Goal: Information Seeking & Learning: Learn about a topic

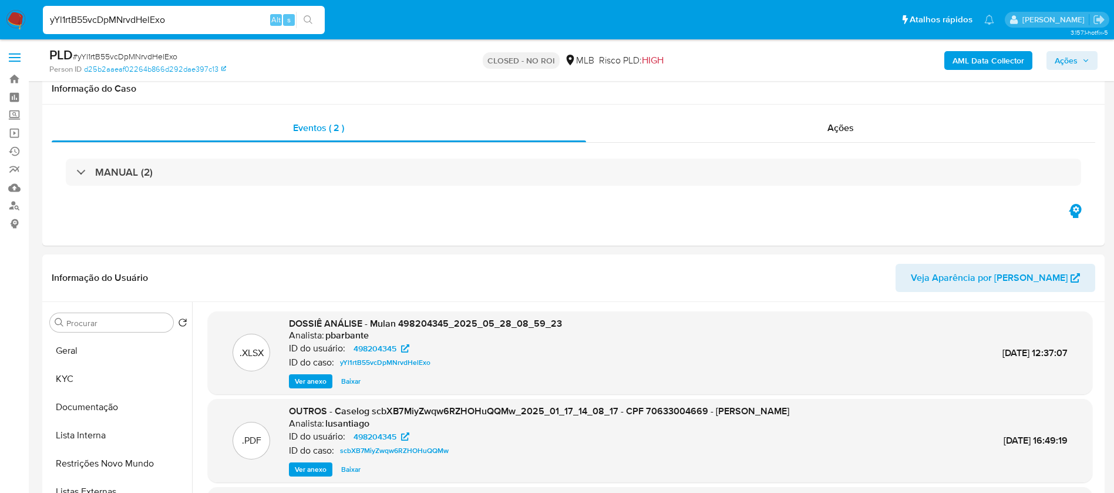
select select "10"
click at [88, 17] on input "yYl1rtB55vcDpMNrvdHelExo" at bounding box center [184, 19] width 282 height 15
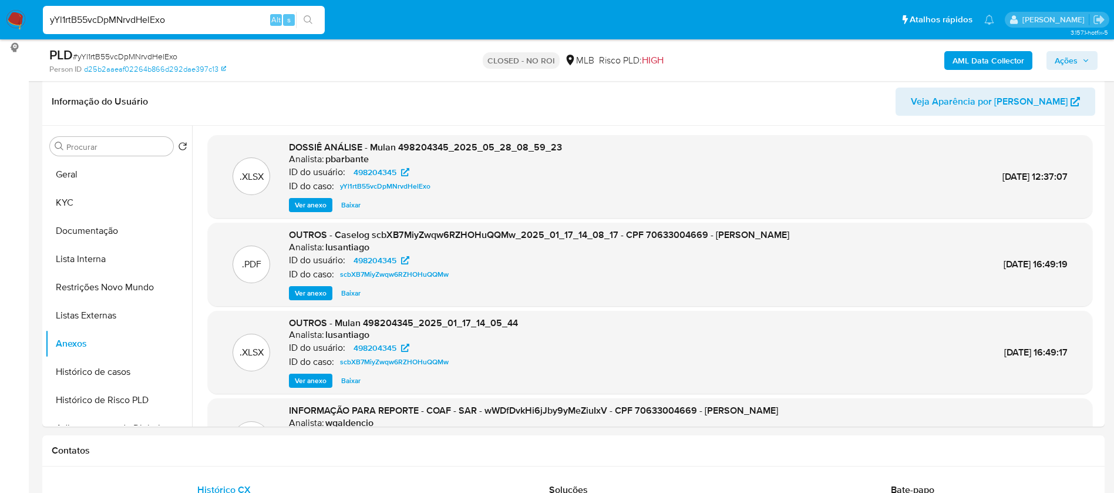
scroll to position [11, 0]
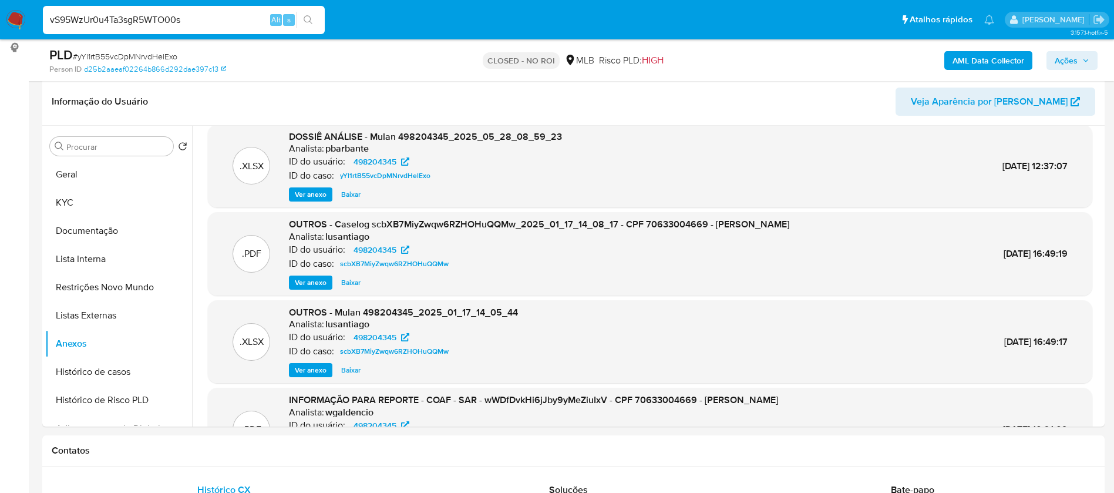
type input "vS95WzUr0u4Ta3sgR5WTO00s"
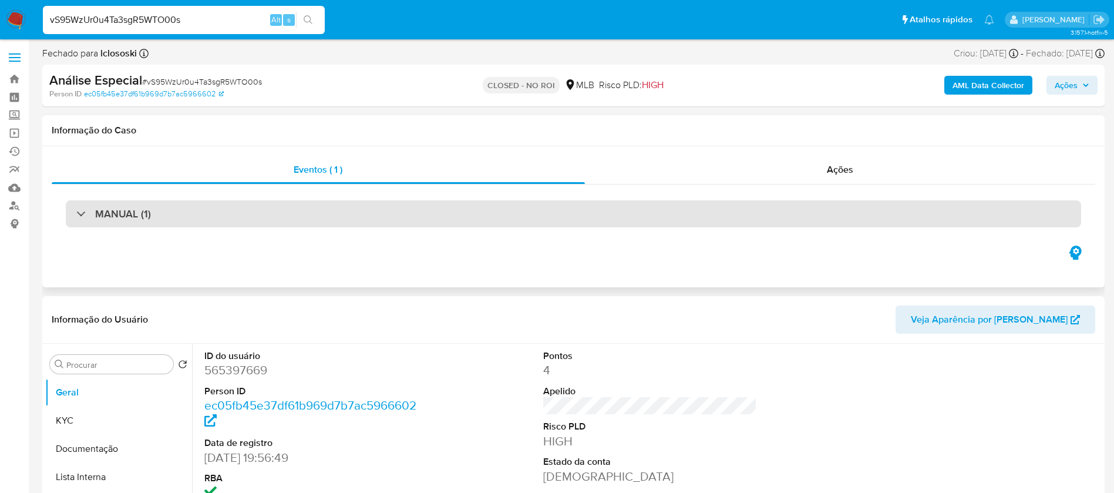
select select "10"
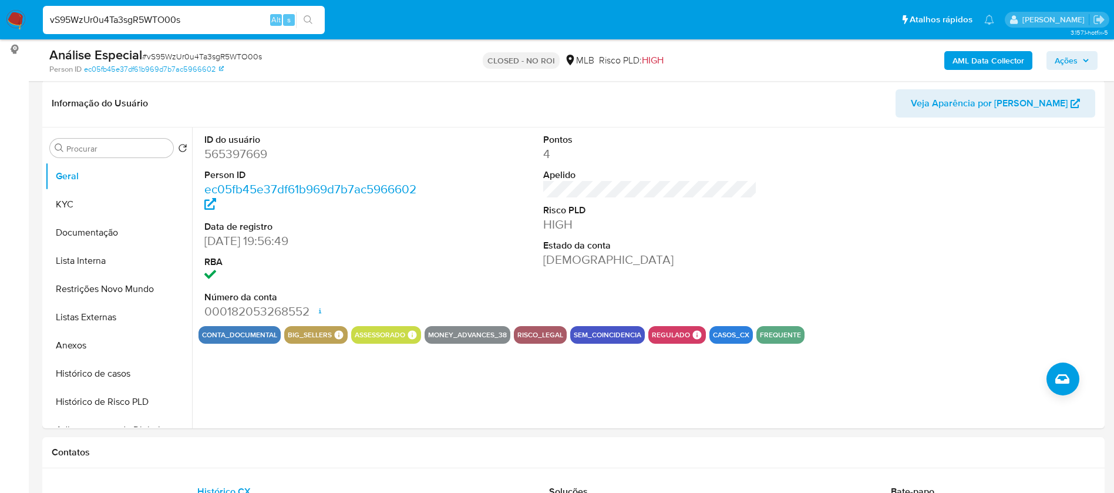
scroll to position [176, 0]
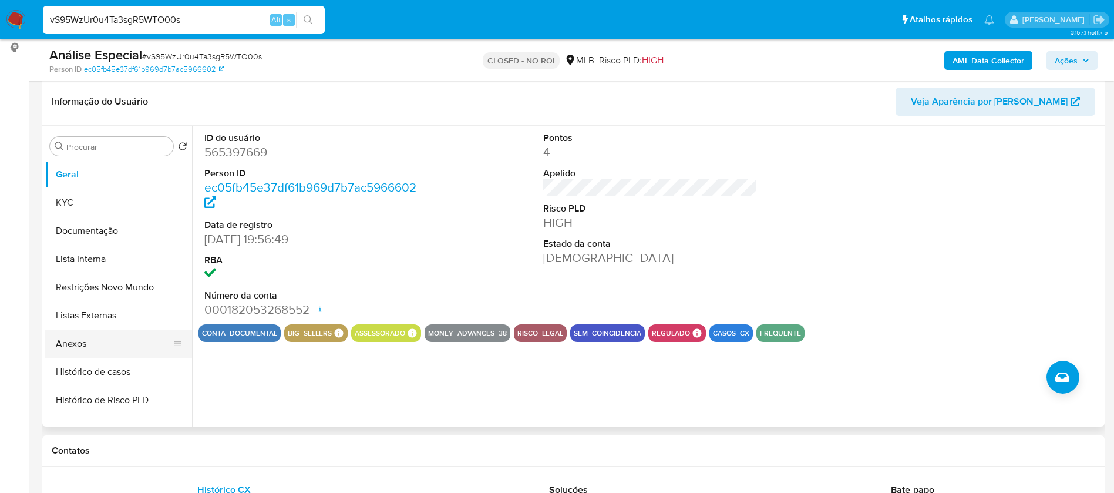
click at [76, 338] on button "Anexos" at bounding box center [113, 344] width 137 height 28
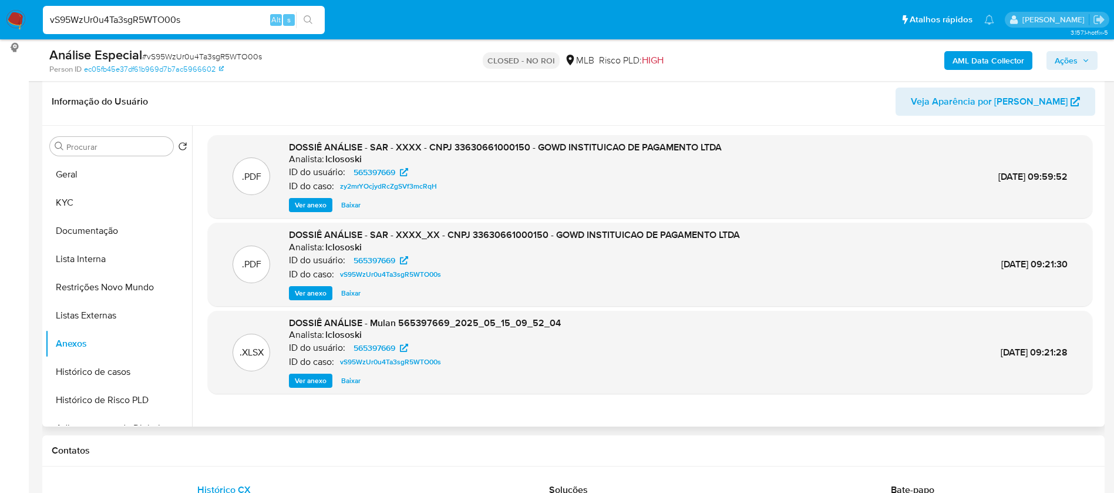
click at [304, 206] on span "Ver anexo" at bounding box center [311, 205] width 32 height 12
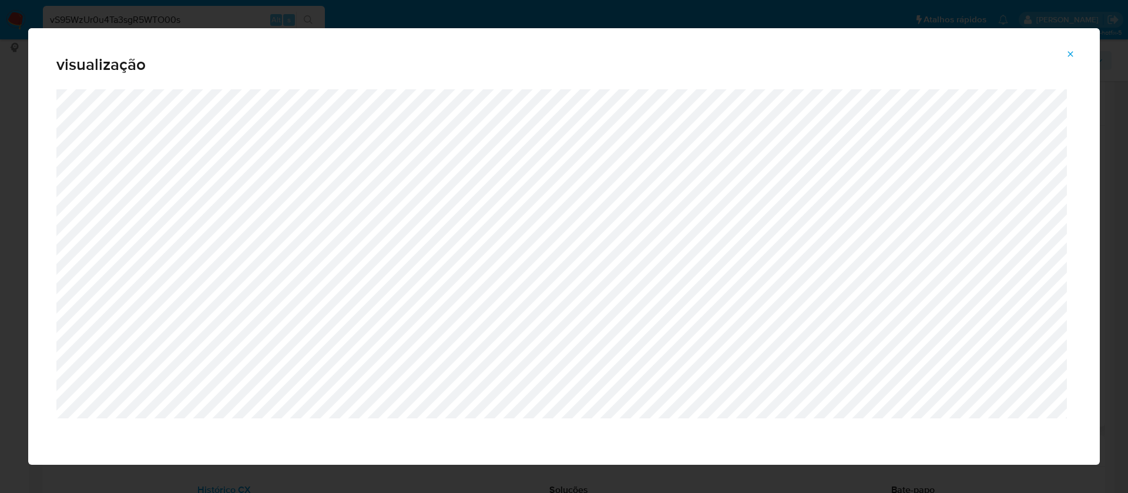
click at [1068, 53] on icon "Attachment preview" at bounding box center [1069, 53] width 9 height 9
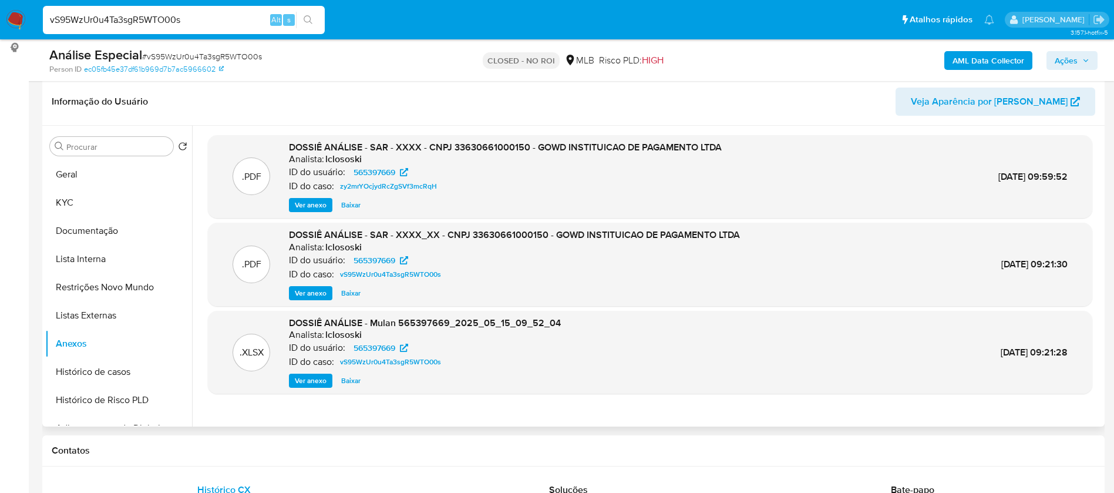
click at [211, 25] on input "vS95WzUr0u4Ta3sgR5WTO00s" at bounding box center [184, 19] width 282 height 15
paste input "iwxAnymcsLnx3T1M7eYJss1L"
type input "iwxAnymcsLnx3T1M7eYJss1L"
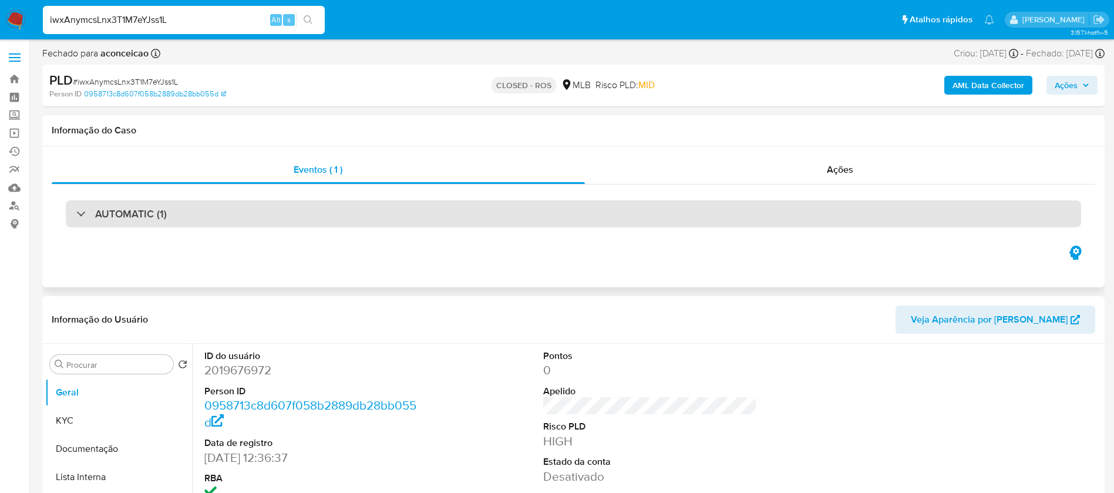
select select "10"
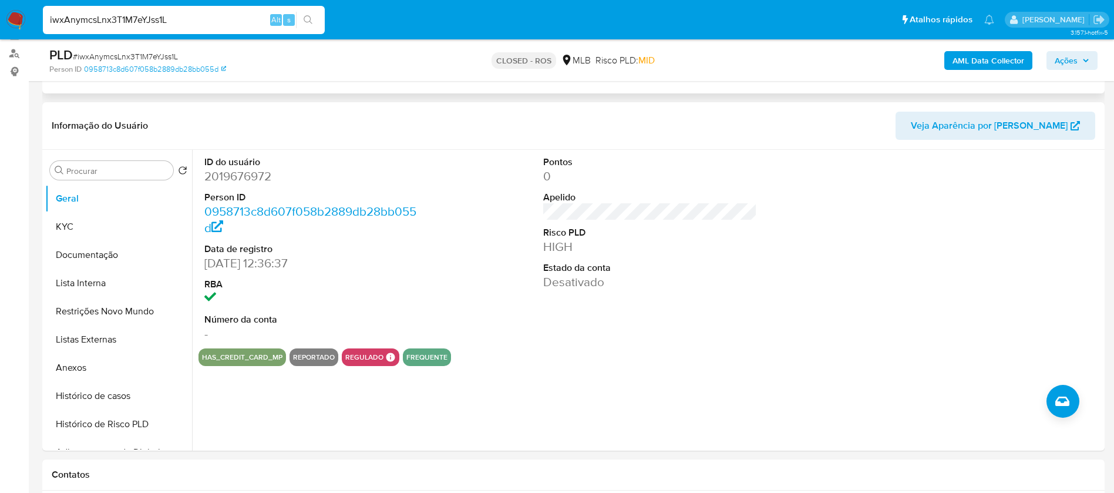
scroll to position [176, 0]
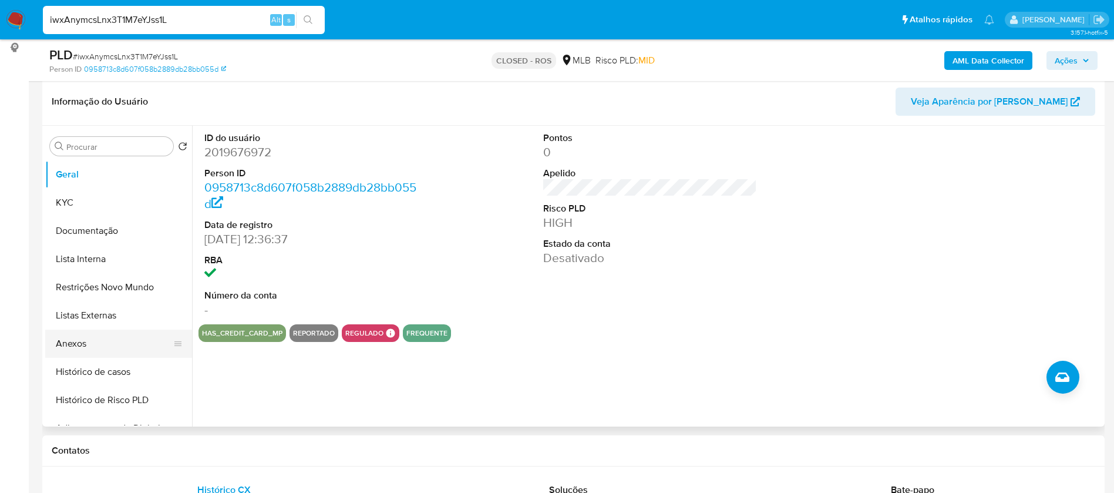
click at [69, 345] on button "Anexos" at bounding box center [113, 344] width 137 height 28
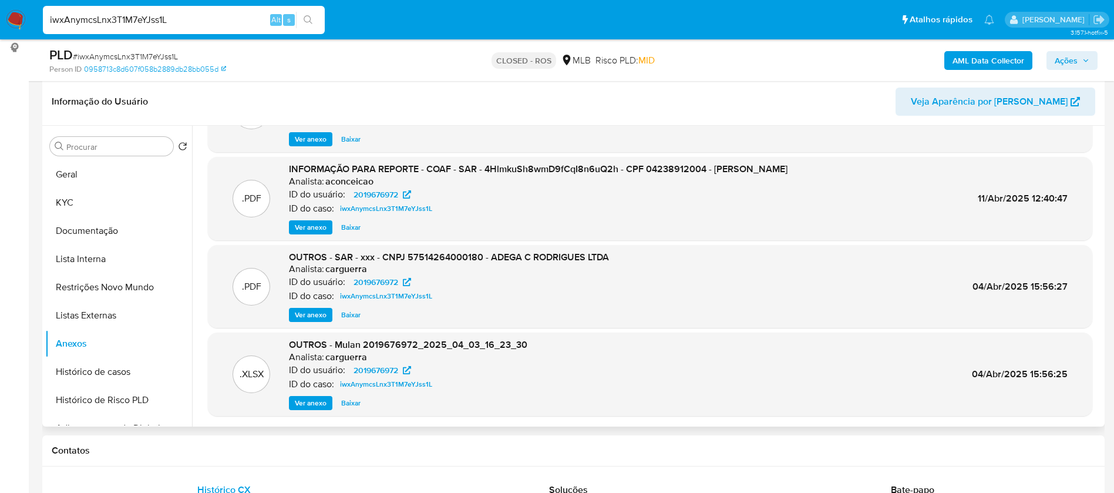
scroll to position [0, 0]
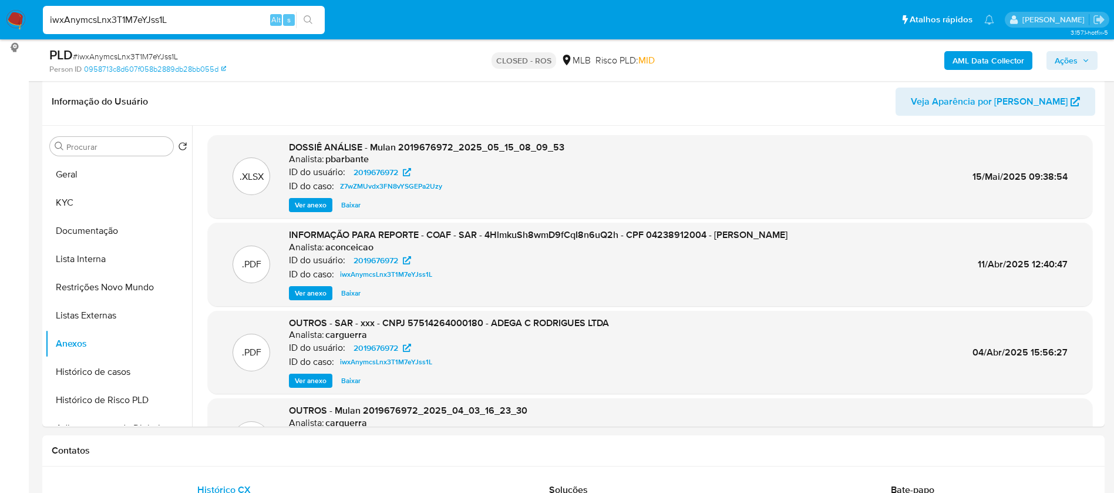
click at [200, 28] on div "iwxAnymcsLnx3T1M7eYJss1L Alt s" at bounding box center [184, 20] width 282 height 28
click at [199, 22] on input "iwxAnymcsLnx3T1M7eYJss1L" at bounding box center [184, 19] width 282 height 15
paste input "xmFpq1ZDhJJZcUjz6QzQfA5N"
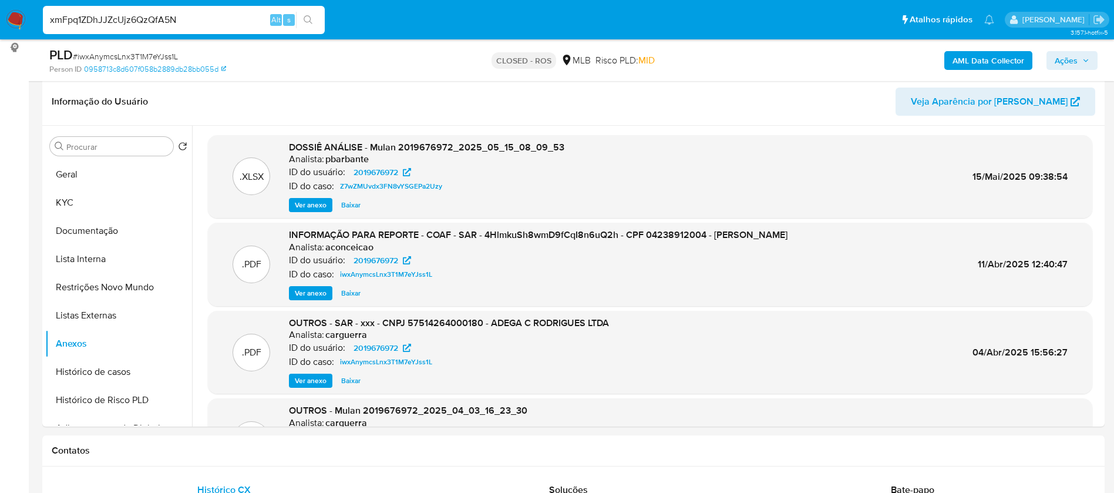
type input "xmFpq1ZDhJJZcUjz6QzQfA5N"
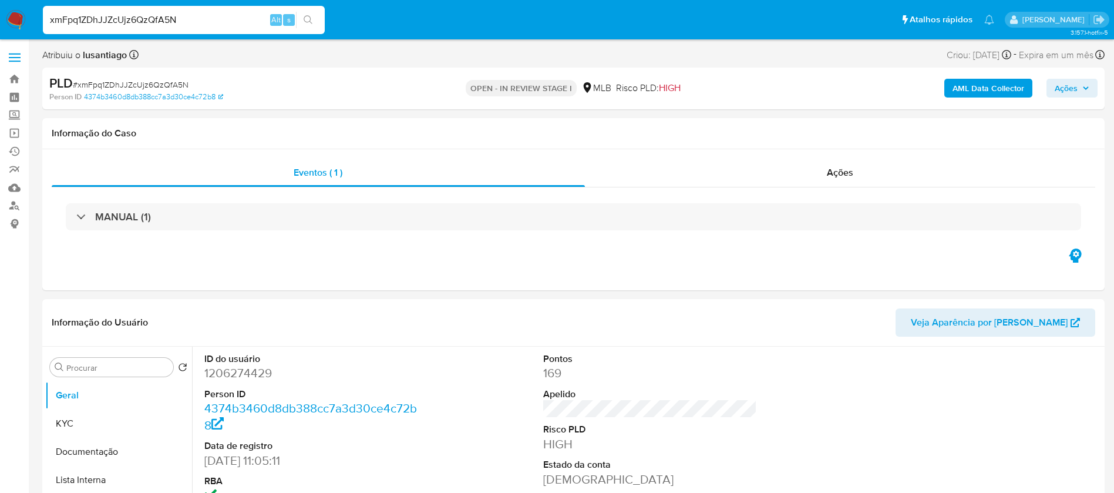
select select "10"
click at [842, 176] on span "Ações" at bounding box center [840, 173] width 26 height 14
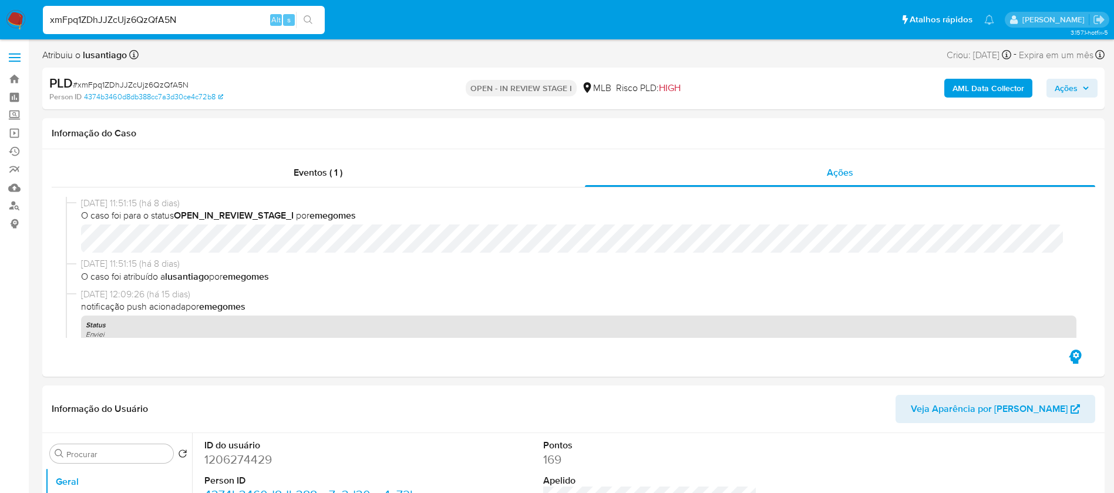
click at [972, 90] on b "AML Data Collector" at bounding box center [989, 88] width 72 height 19
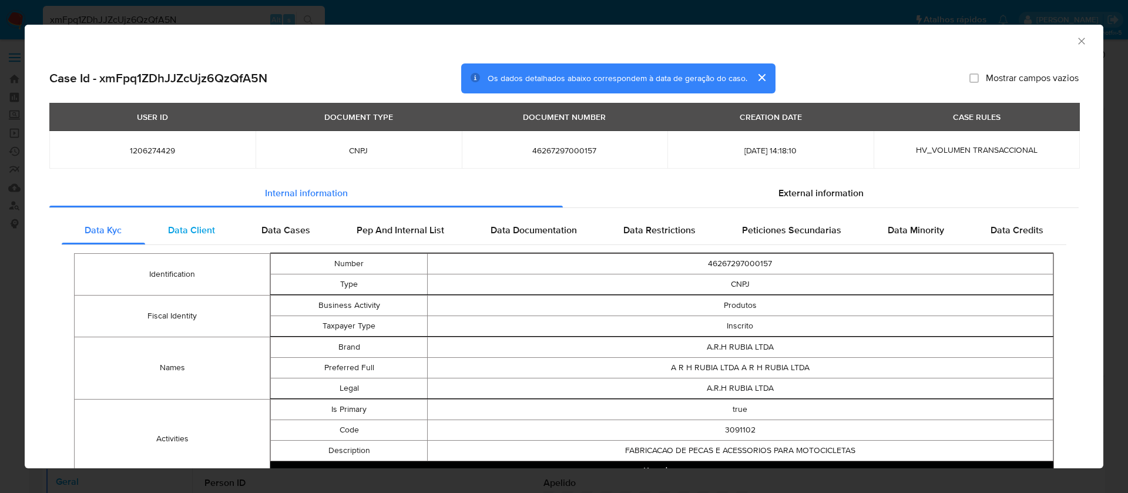
click at [191, 228] on span "Data Client" at bounding box center [191, 230] width 47 height 14
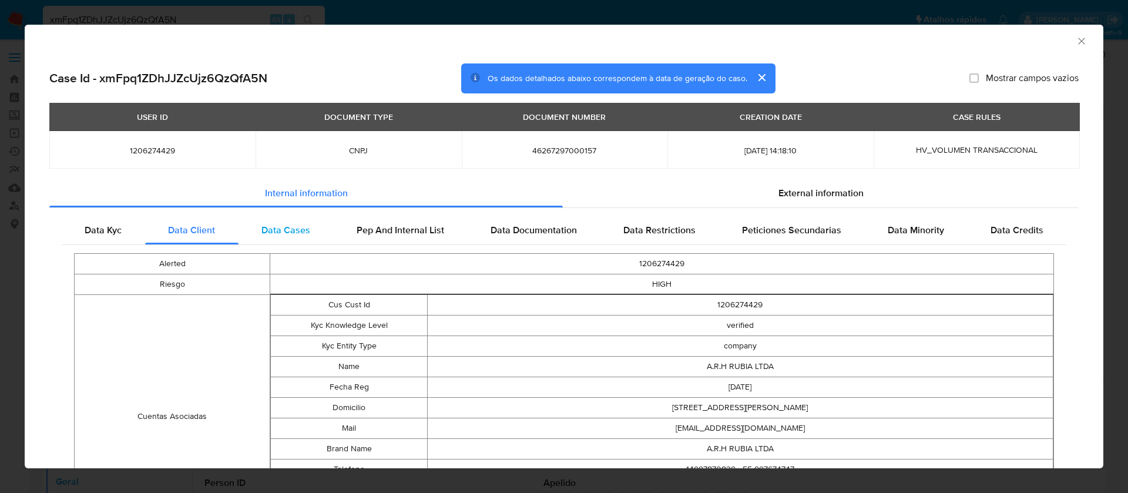
click at [291, 234] on span "Data Cases" at bounding box center [285, 230] width 49 height 14
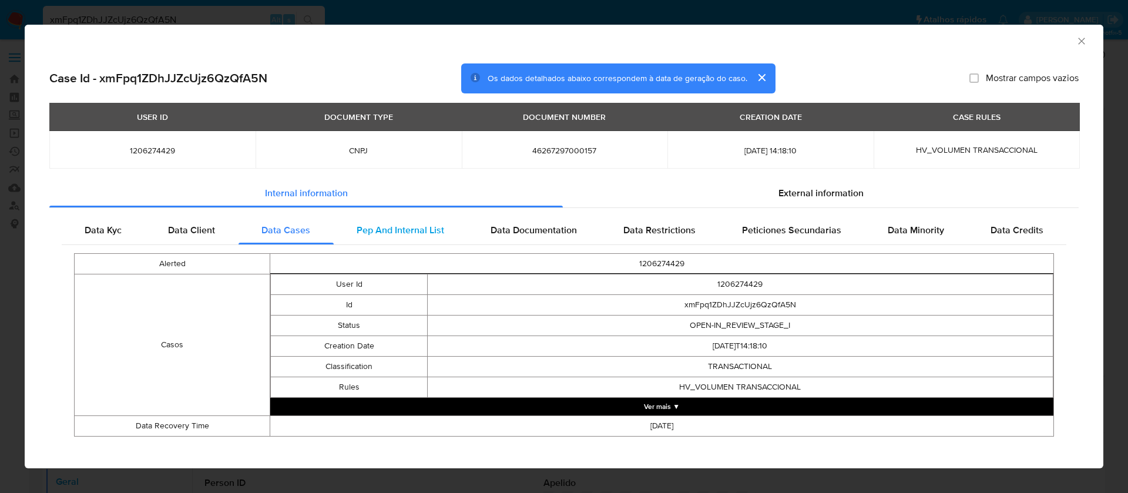
click at [375, 237] on div "Pep And Internal List" at bounding box center [401, 230] width 134 height 28
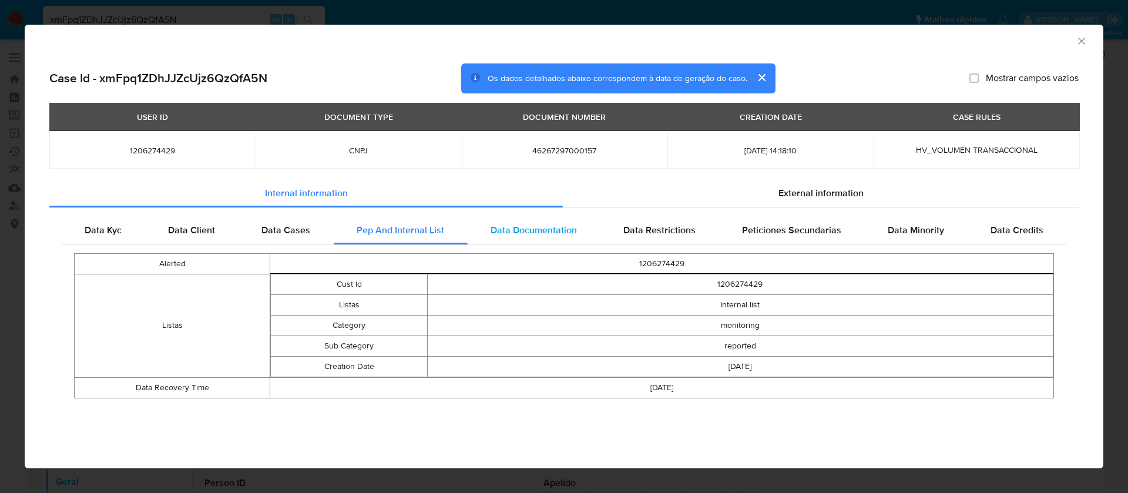
click at [537, 230] on span "Data Documentation" at bounding box center [533, 230] width 86 height 14
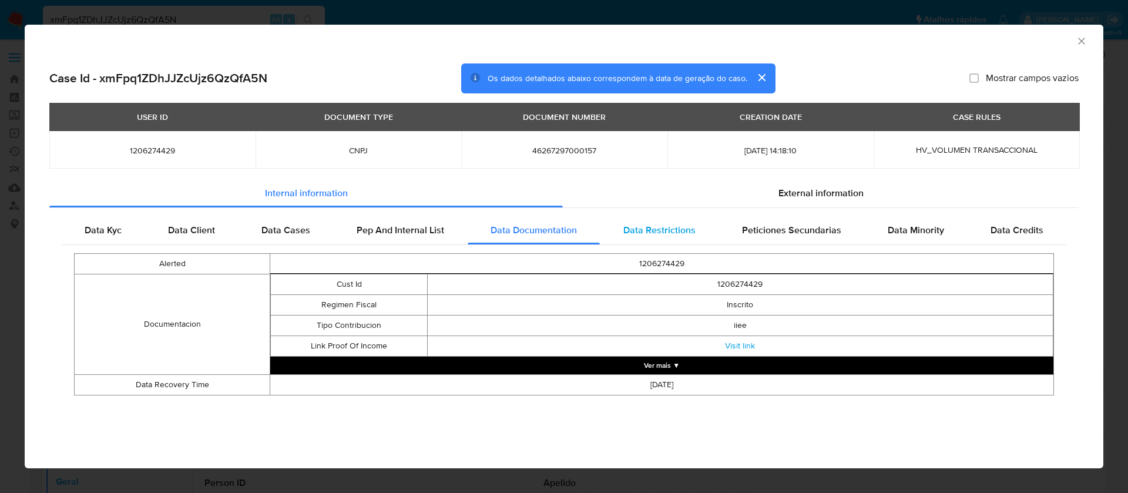
click at [658, 228] on span "Data Restrictions" at bounding box center [659, 230] width 72 height 14
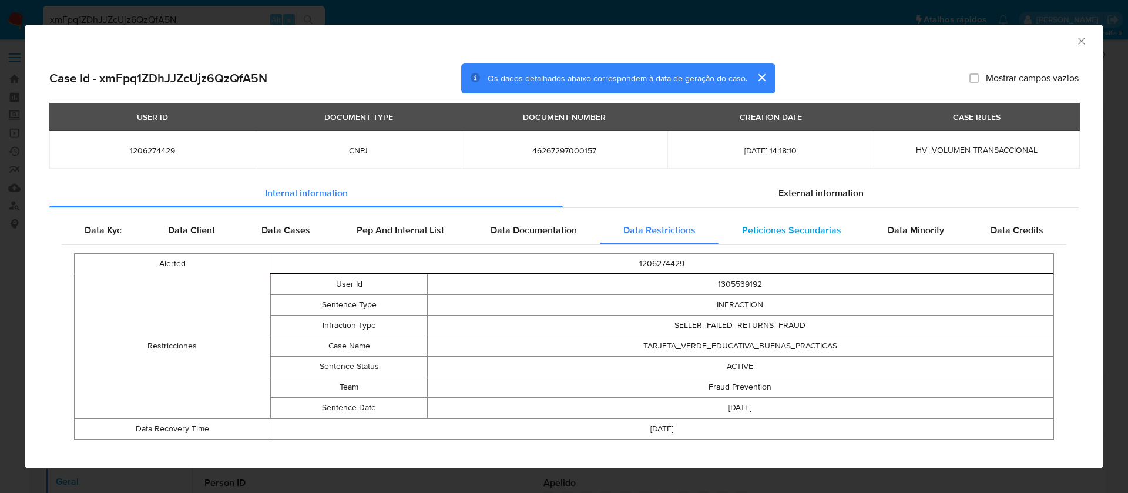
click at [767, 228] on span "Peticiones Secundarias" at bounding box center [791, 230] width 99 height 14
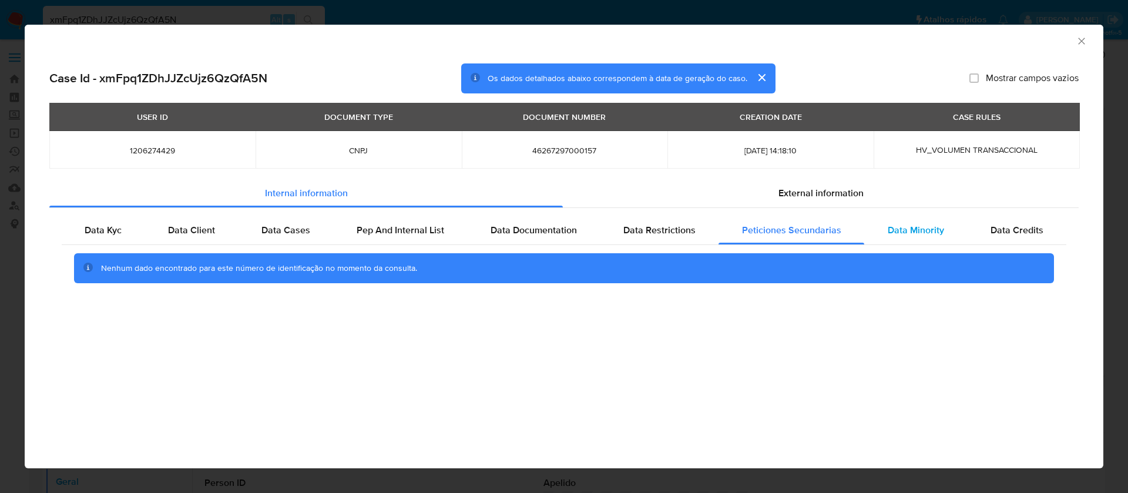
click at [911, 224] on span "Data Minority" at bounding box center [916, 230] width 56 height 14
click at [997, 230] on span "Data Credits" at bounding box center [1016, 230] width 53 height 14
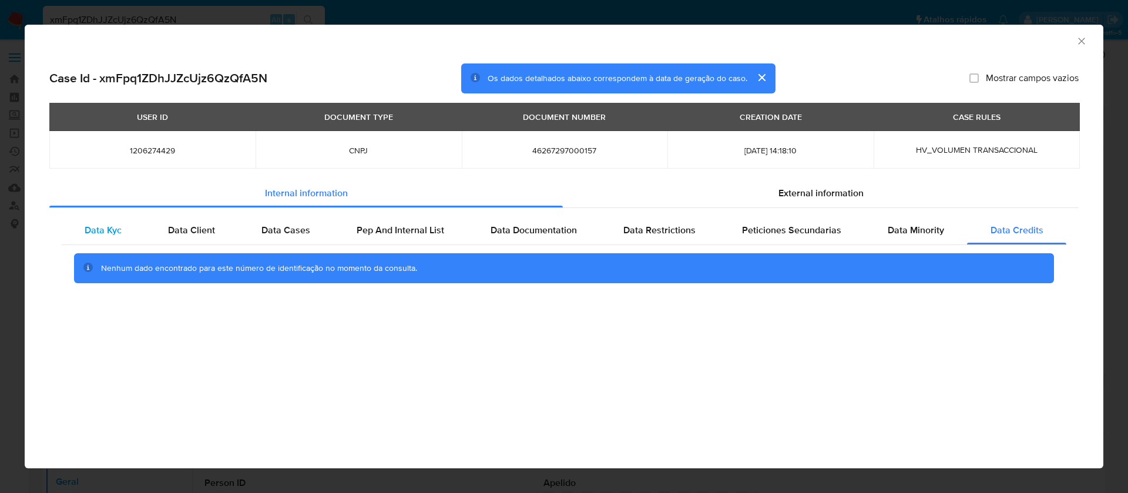
click at [100, 228] on span "Data Kyc" at bounding box center [103, 230] width 37 height 14
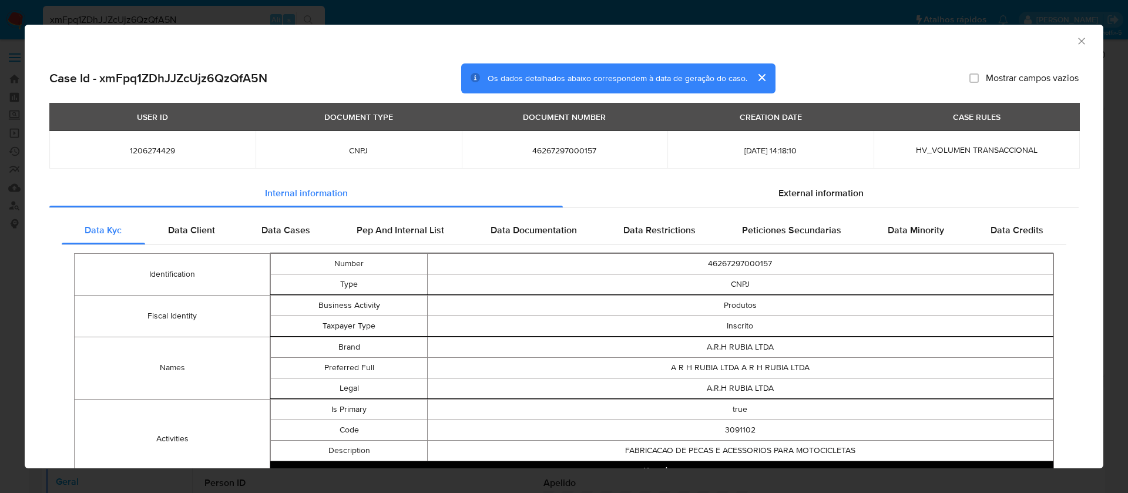
click at [1075, 35] on icon "Fechar a janela" at bounding box center [1081, 41] width 12 height 12
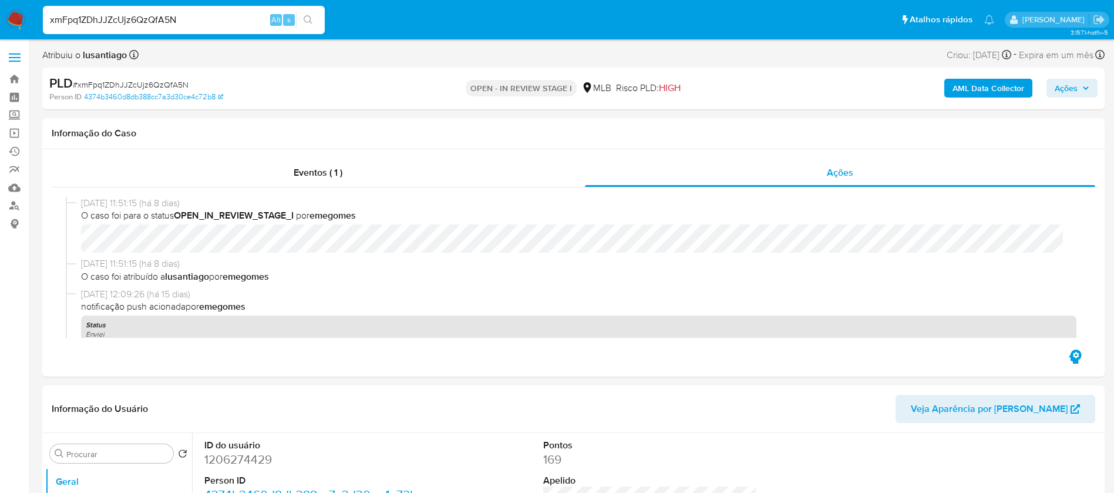
click at [182, 16] on input "xmFpq1ZDhJJZcUjz6QzQfA5N" at bounding box center [184, 19] width 282 height 15
paste input "vS95WzUr0u4Ta3sgR5WTO00s"
type input "vS95WzUr0u4Ta3sgR5WTO00s"
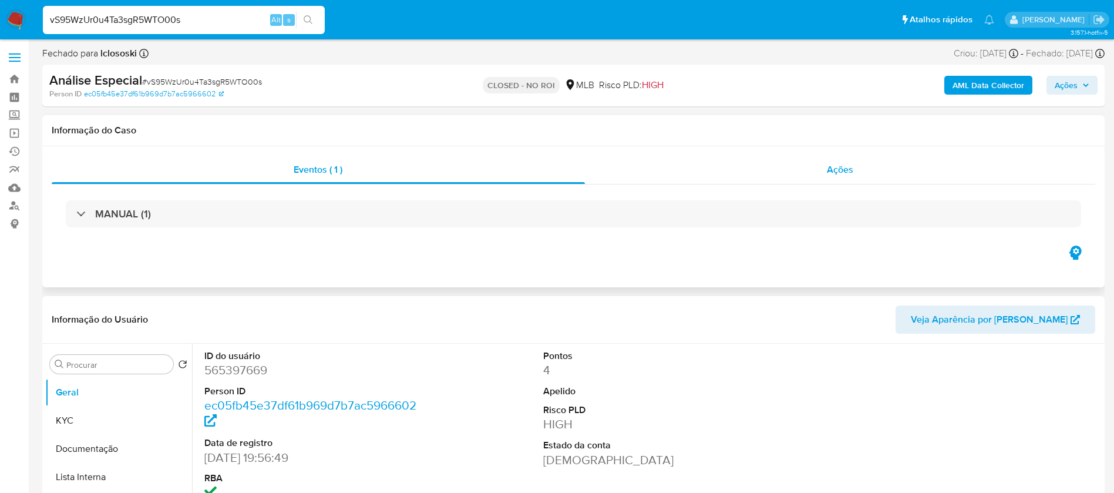
click at [845, 170] on span "Ações" at bounding box center [840, 170] width 26 height 14
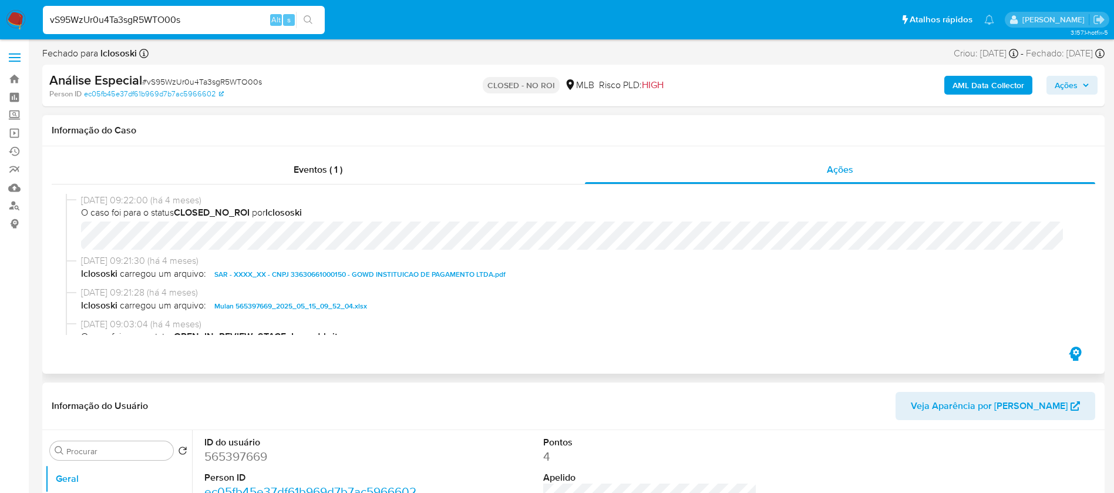
select select "10"
click at [312, 172] on span "Eventos ( 1 )" at bounding box center [318, 170] width 49 height 14
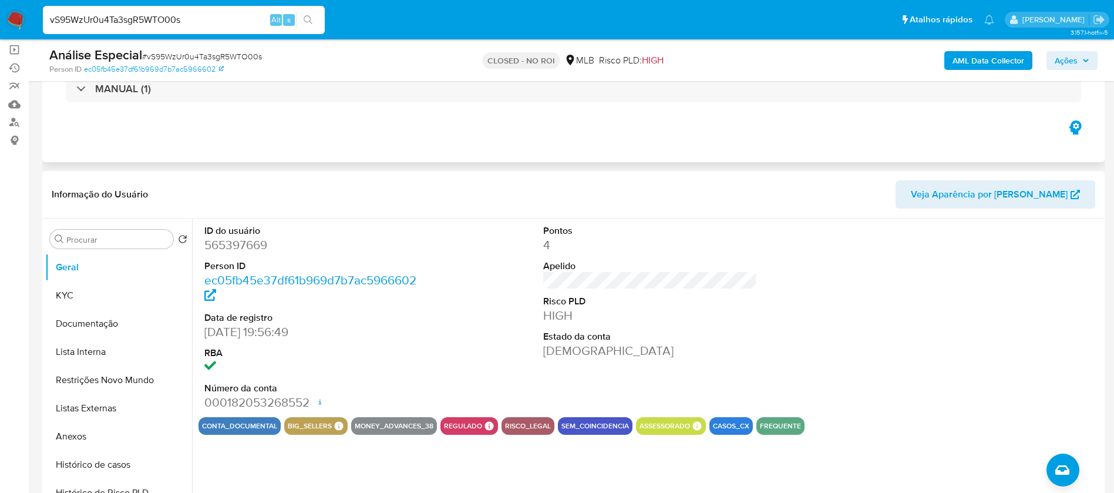
scroll to position [176, 0]
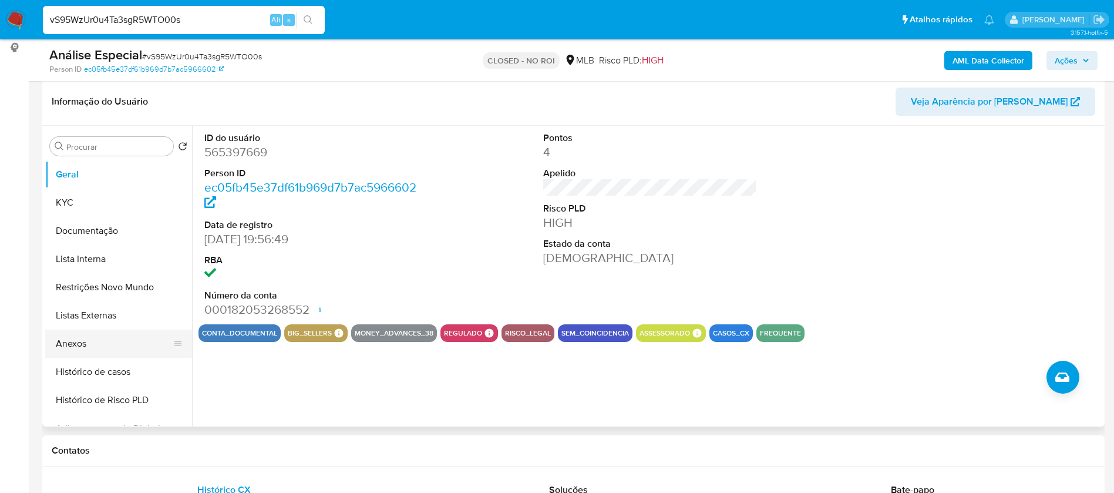
click at [81, 345] on button "Anexos" at bounding box center [113, 344] width 137 height 28
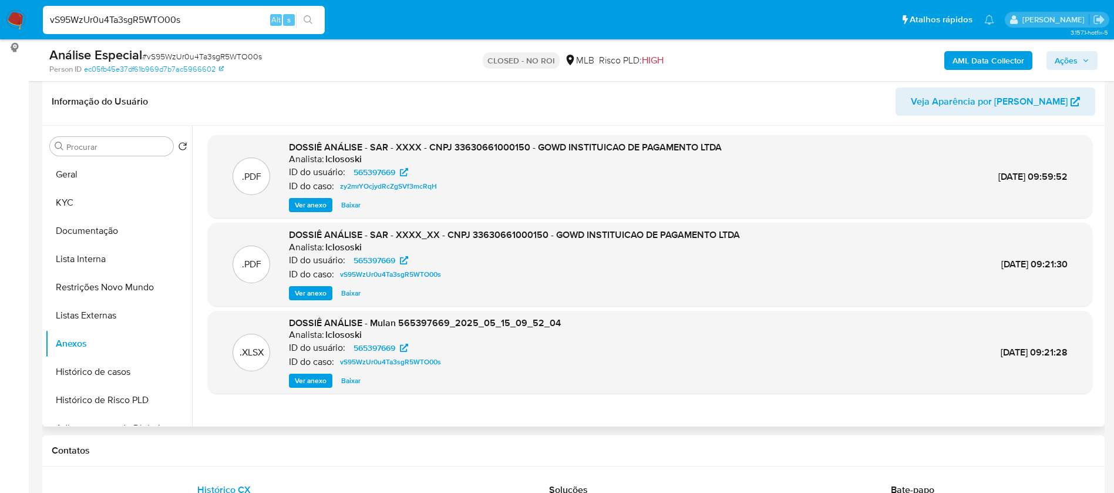
click at [311, 294] on span "Ver anexo" at bounding box center [311, 293] width 32 height 12
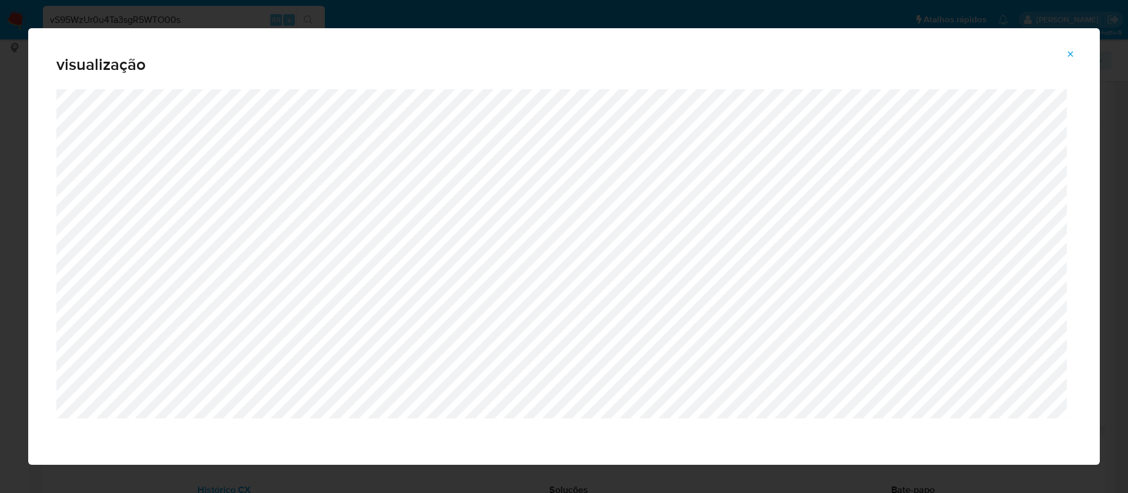
click at [1069, 58] on icon "Attachment preview" at bounding box center [1069, 53] width 9 height 9
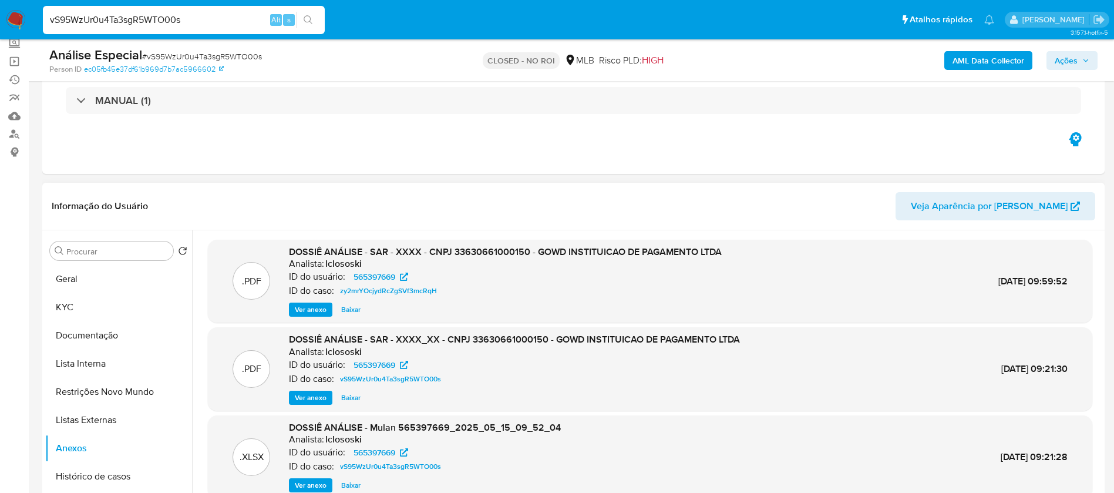
scroll to position [0, 0]
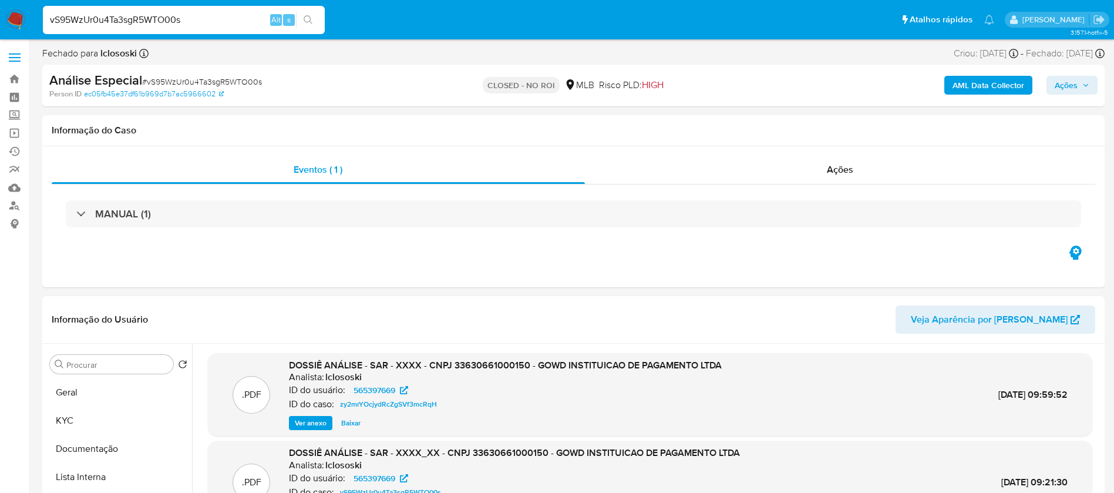
click at [156, 19] on input "vS95WzUr0u4Ta3sgR5WTO00s" at bounding box center [184, 19] width 282 height 15
paste input "iwxAnymcsLnx3T1M7eYJss1L"
type input "iwxAnymcsLnx3T1M7eYJss1L"
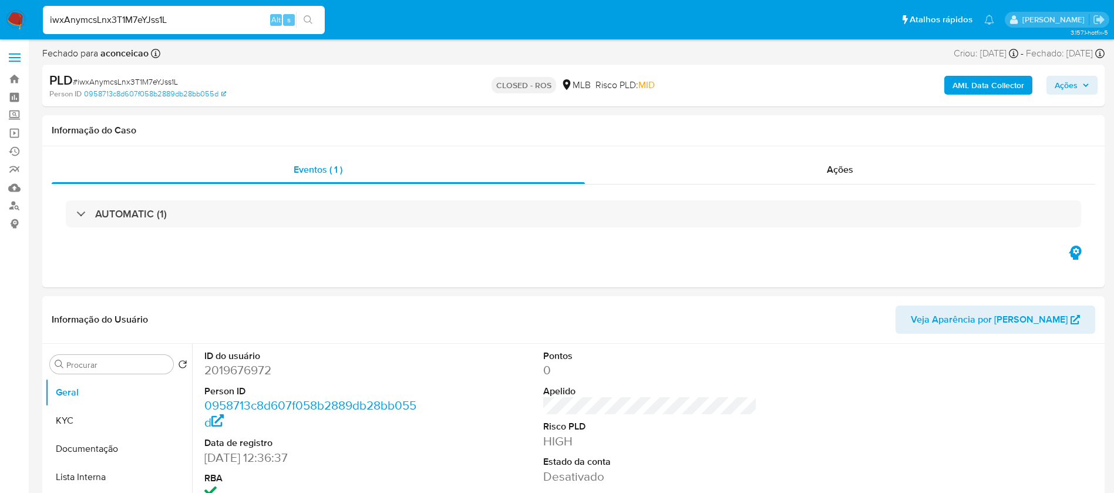
select select "10"
click at [832, 168] on span "Ações" at bounding box center [840, 170] width 26 height 14
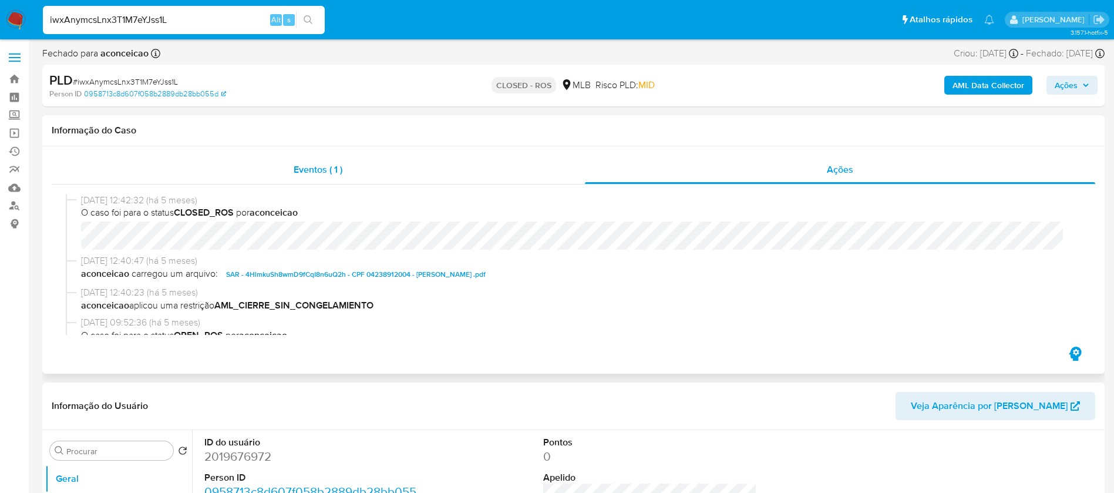
click at [311, 176] on span "Eventos ( 1 )" at bounding box center [318, 170] width 49 height 14
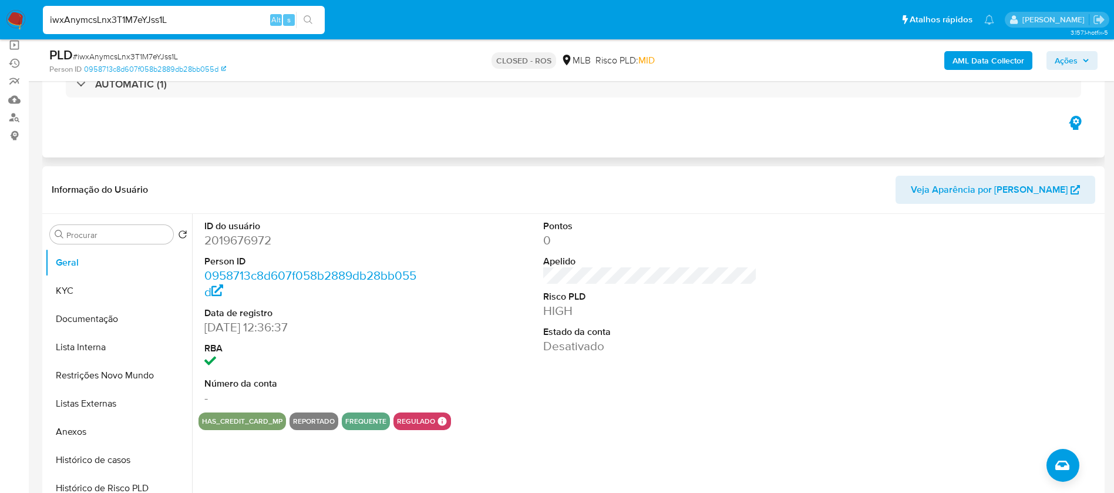
scroll to position [176, 0]
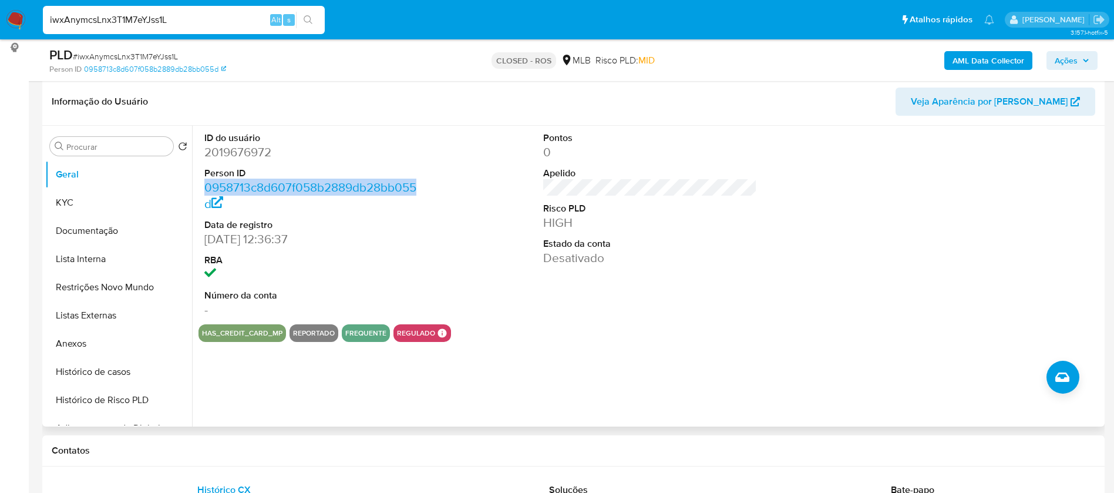
drag, startPoint x: 439, startPoint y: 190, endPoint x: 197, endPoint y: 187, distance: 242.0
click at [197, 187] on div "ID do usuário 2019676972 Person ID 0958713c8d607f058b2889db28bb055d Data de reg…" at bounding box center [647, 276] width 910 height 301
click at [264, 208] on dd "0958713c8d607f058b2889db28bb055d" at bounding box center [311, 195] width 214 height 33
drag, startPoint x: 285, startPoint y: 207, endPoint x: 204, endPoint y: 189, distance: 83.2
click at [204, 189] on div "ID do usuário 2019676972 Person ID 0958713c8d607f058b2889db28bb055d Data de reg…" at bounding box center [312, 225] width 226 height 199
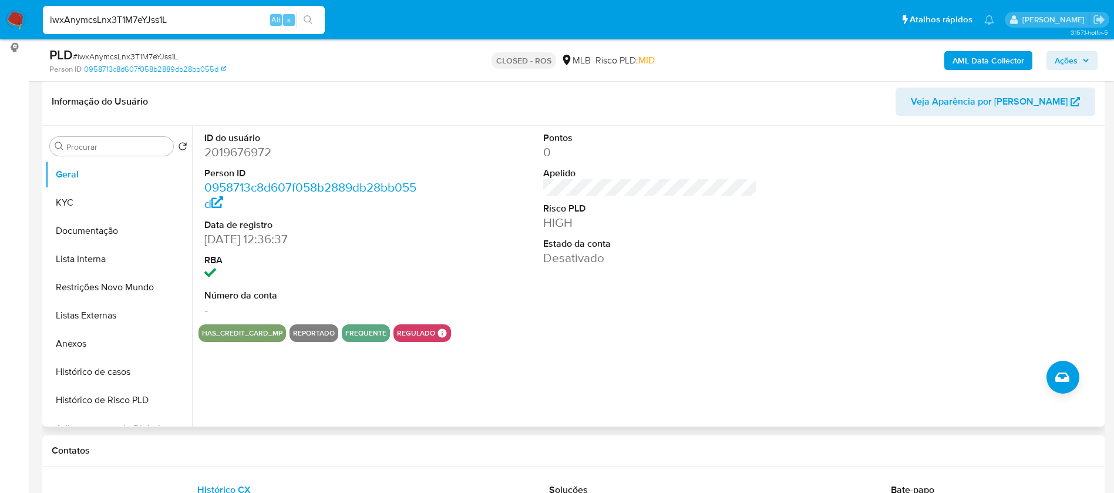
click at [261, 210] on dd "0958713c8d607f058b2889db28bb055d" at bounding box center [311, 195] width 214 height 33
click at [192, 24] on input "iwxAnymcsLnx3T1M7eYJss1L" at bounding box center [184, 19] width 282 height 15
paste input "xmFpq1ZDhJJZcUjz6QzQfA5N"
type input "xmFpq1ZDhJJZcUjz6QzQfA5N"
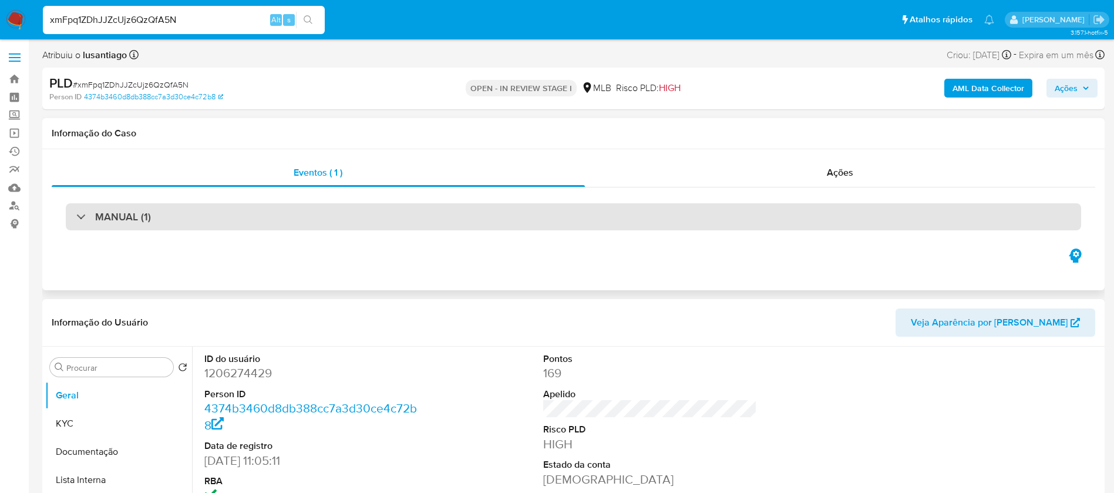
scroll to position [88, 0]
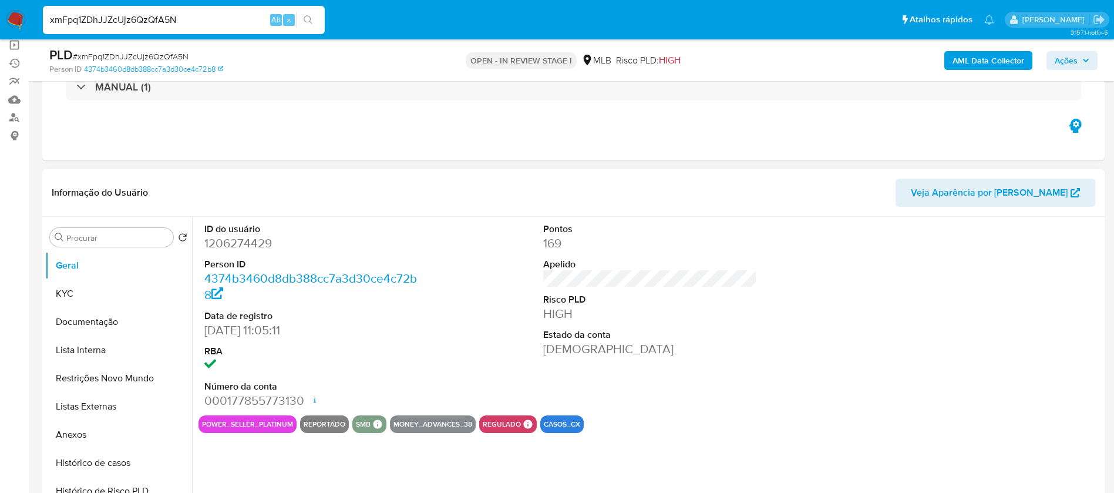
select select "10"
click at [79, 291] on button "KYC" at bounding box center [113, 294] width 137 height 28
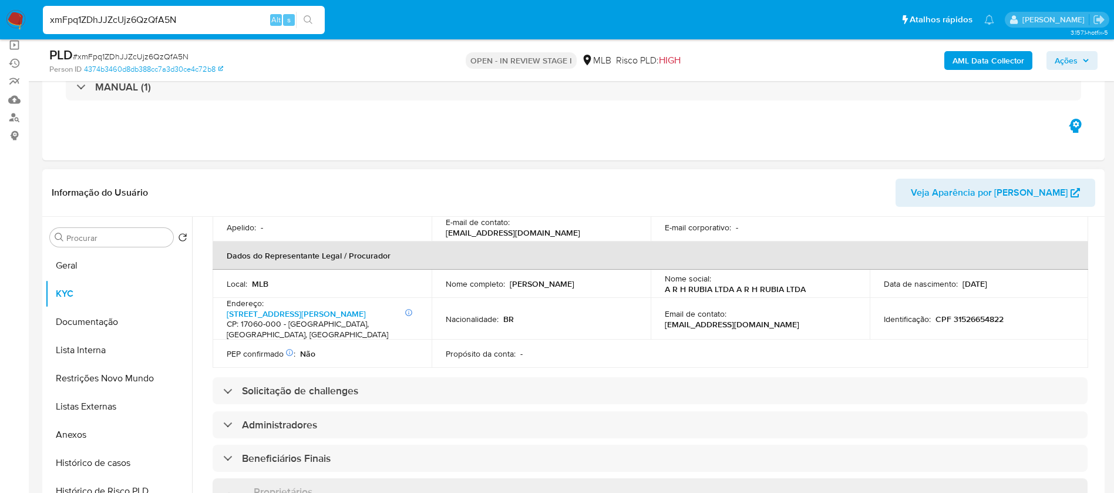
scroll to position [352, 0]
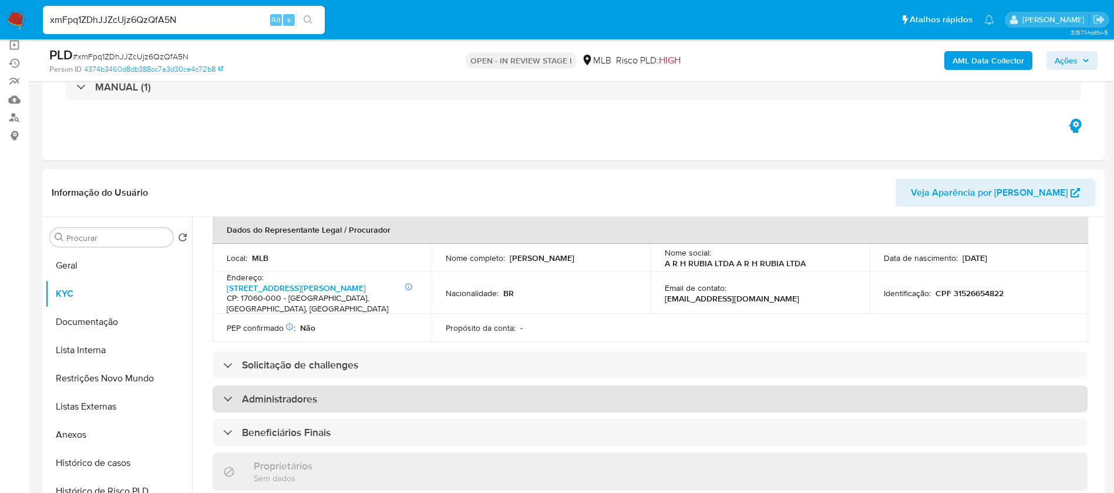
click at [335, 385] on div "Administradores" at bounding box center [650, 398] width 875 height 27
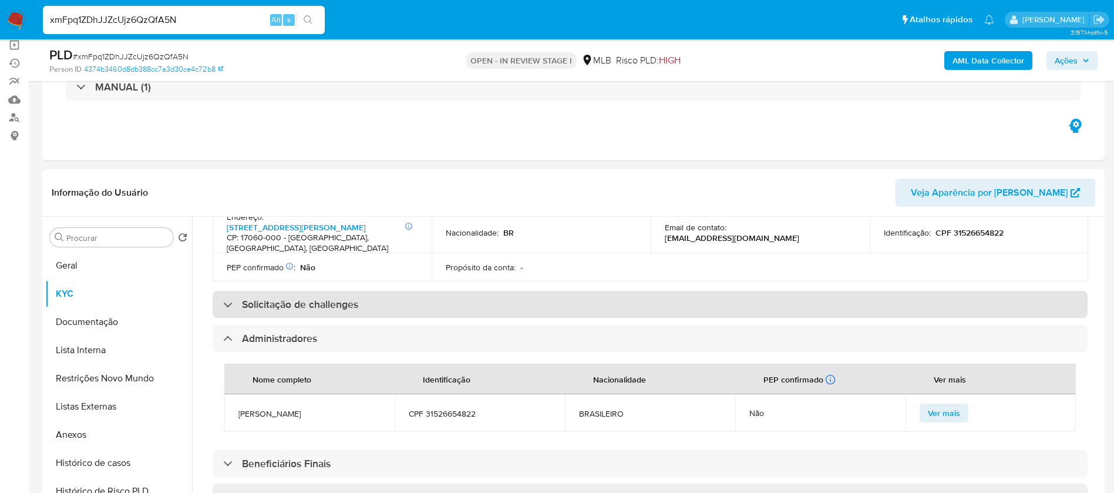
scroll to position [441, 0]
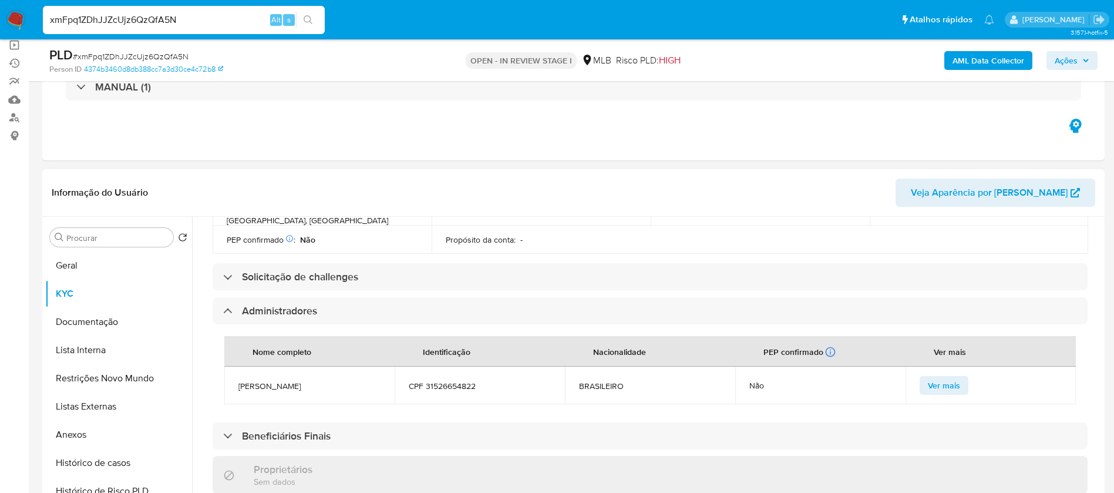
click at [929, 377] on span "Ver mais" at bounding box center [944, 385] width 32 height 16
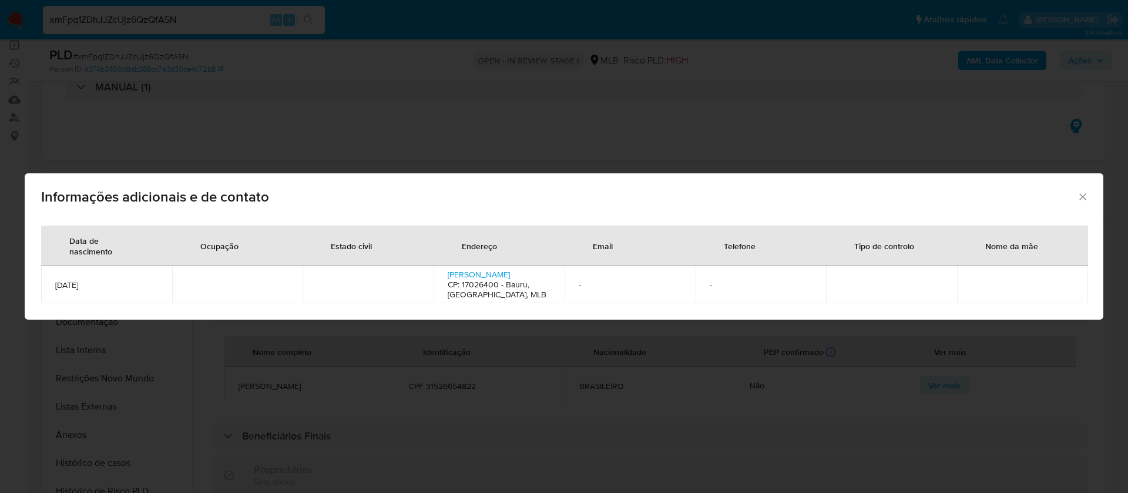
click at [1081, 195] on div "Informações adicionais e de contato" at bounding box center [564, 194] width 1078 height 43
click at [1082, 200] on icon "Fechar" at bounding box center [1083, 197] width 12 height 12
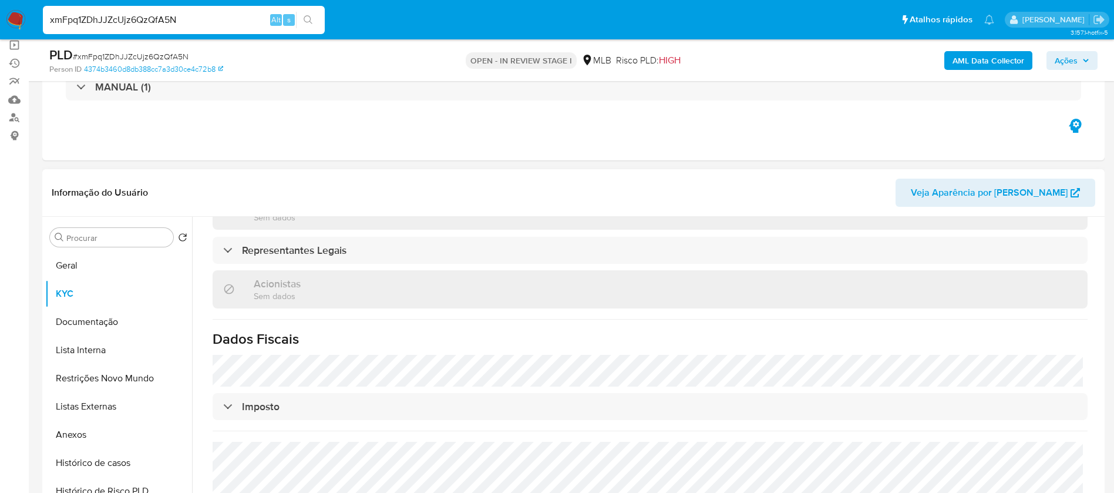
scroll to position [617, 0]
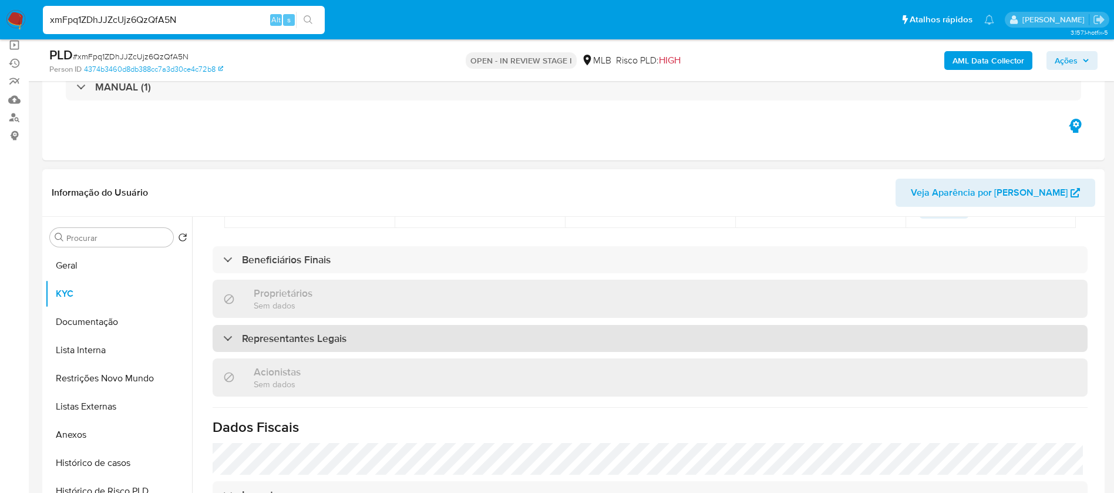
click at [414, 326] on div "Representantes Legais" at bounding box center [650, 338] width 875 height 27
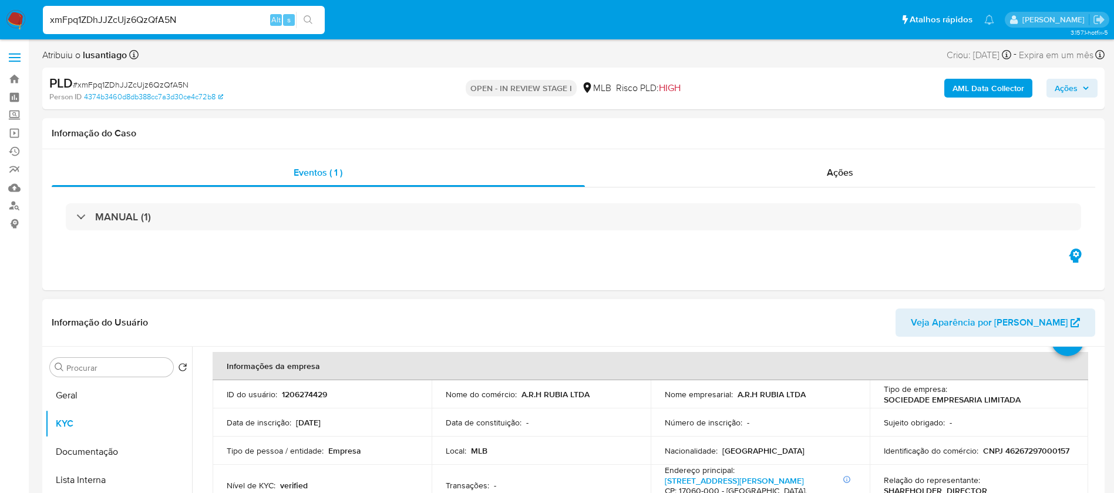
scroll to position [88, 0]
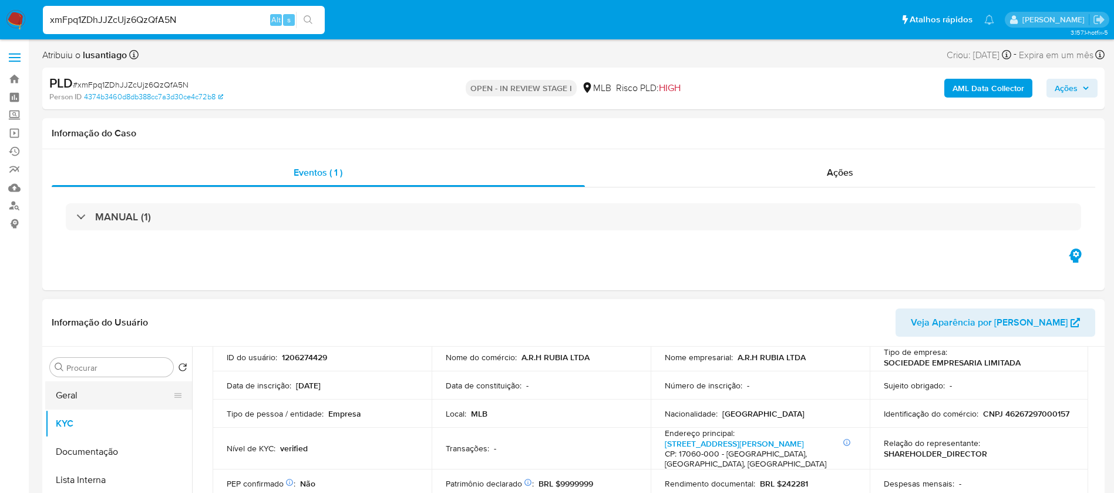
click at [67, 397] on button "Geral" at bounding box center [113, 395] width 137 height 28
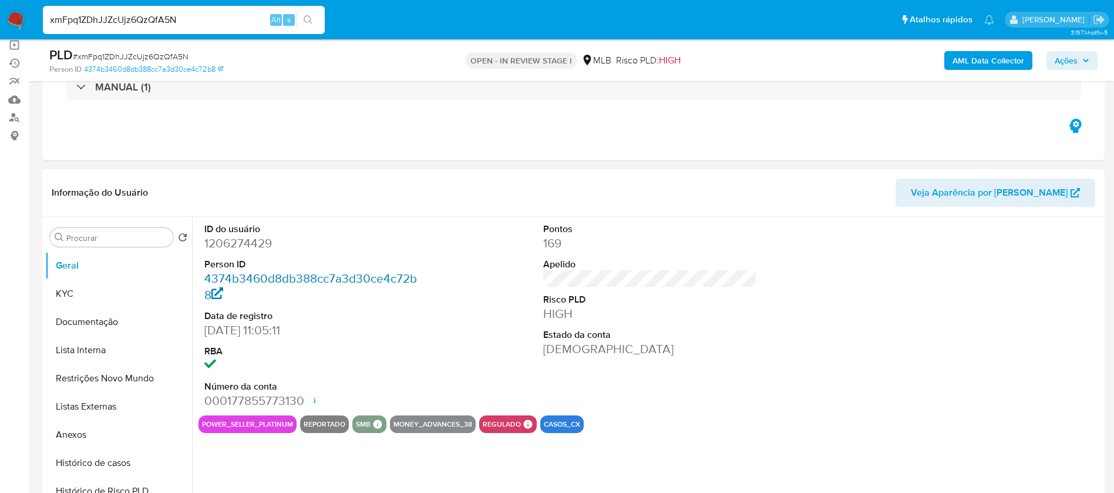
click at [371, 277] on link "4374b3460d8db388cc7a3d30ce4c72b8" at bounding box center [310, 286] width 213 height 33
click at [200, 22] on input "xmFpq1ZDhJJZcUjz6QzQfA5N" at bounding box center [184, 19] width 282 height 15
paste input "tOS3gpKpI6WhFKai38W144NB"
type input "tOS3gpKpI6WhFKai38W144NB"
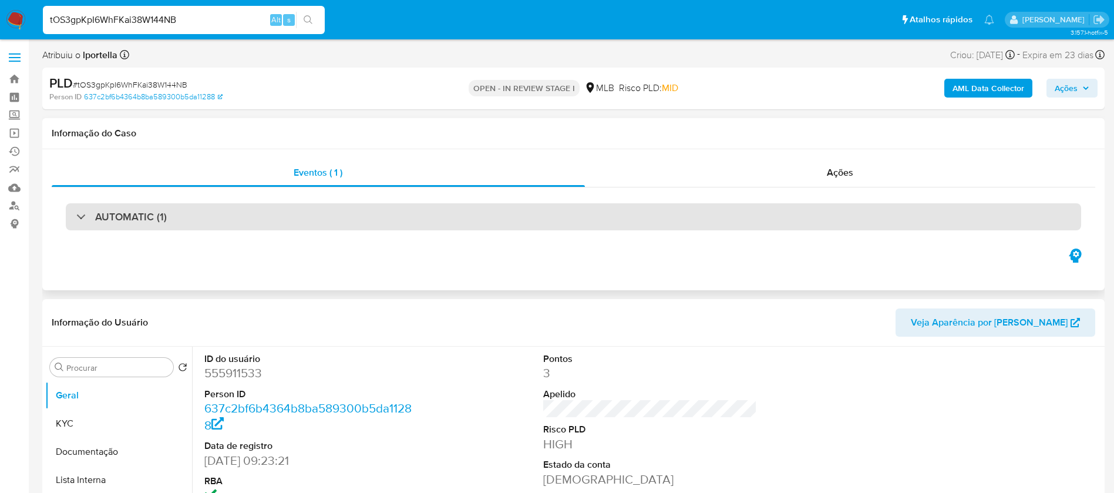
click at [192, 220] on div "AUTOMATIC (1)" at bounding box center [574, 216] width 1016 height 27
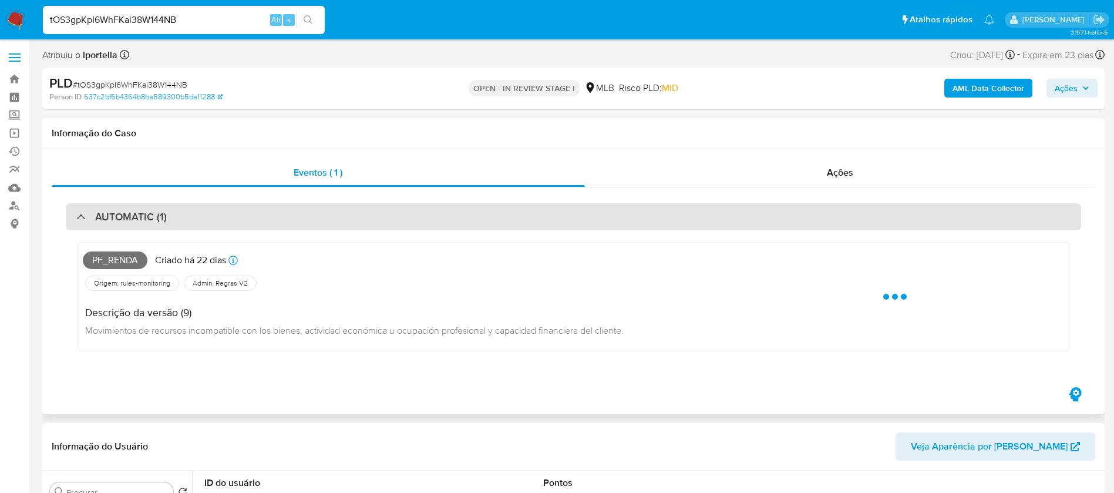
select select "10"
click at [192, 220] on div "AUTOMATIC (1)" at bounding box center [574, 216] width 1016 height 27
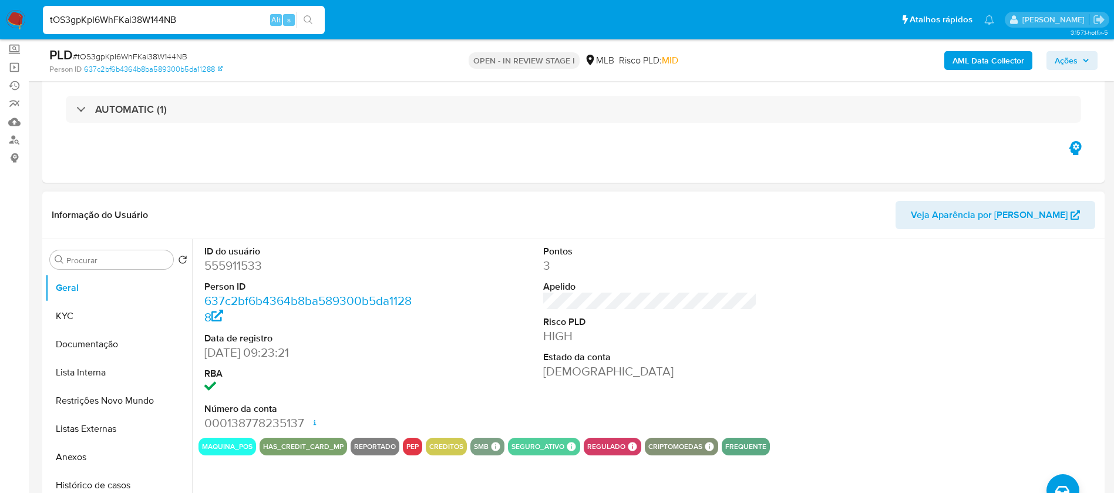
scroll to position [176, 0]
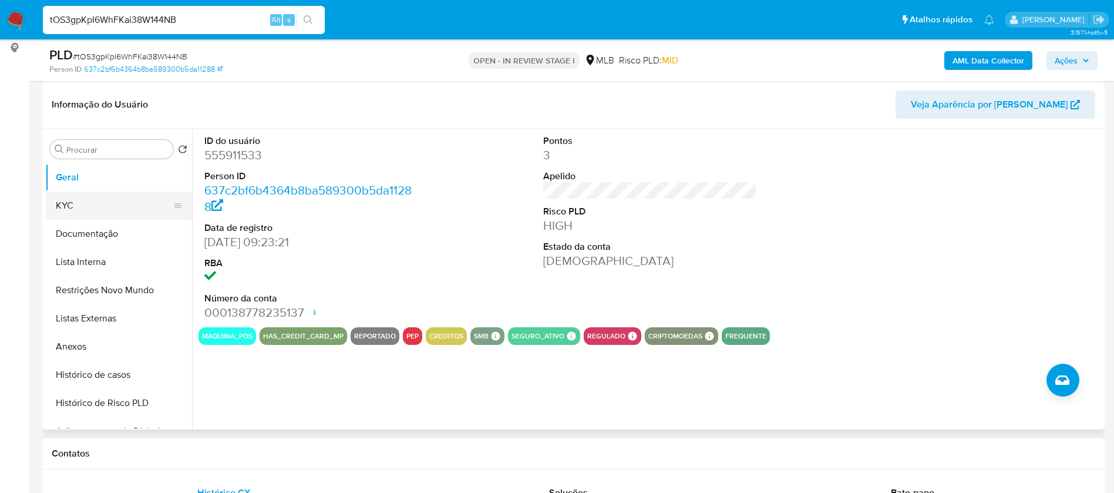
click at [70, 204] on button "KYC" at bounding box center [113, 205] width 137 height 28
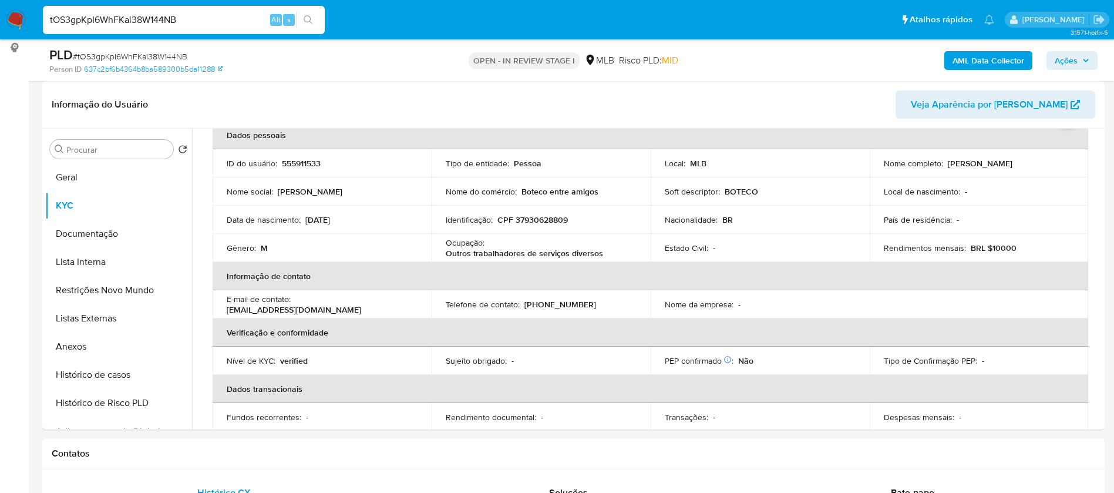
scroll to position [0, 0]
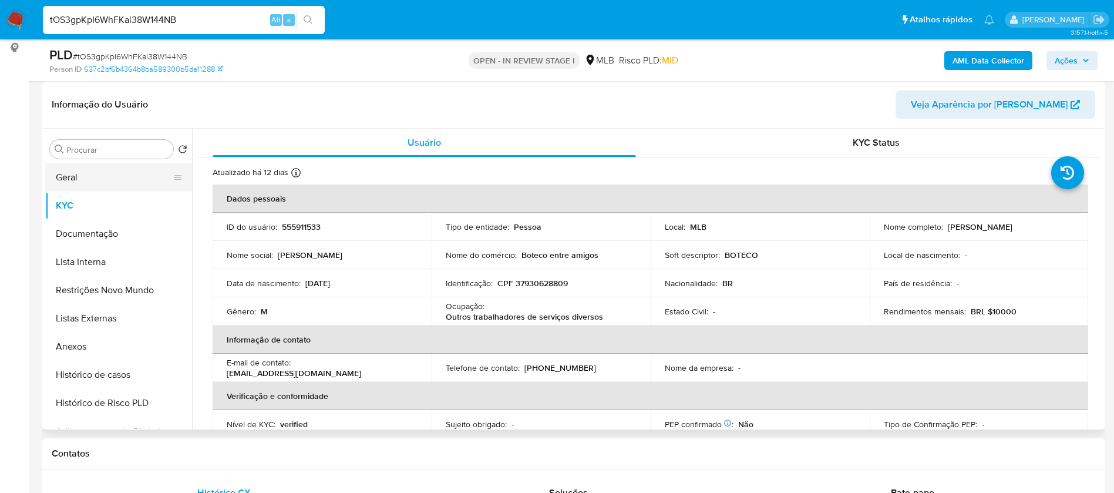
click at [72, 182] on button "Geral" at bounding box center [113, 177] width 137 height 28
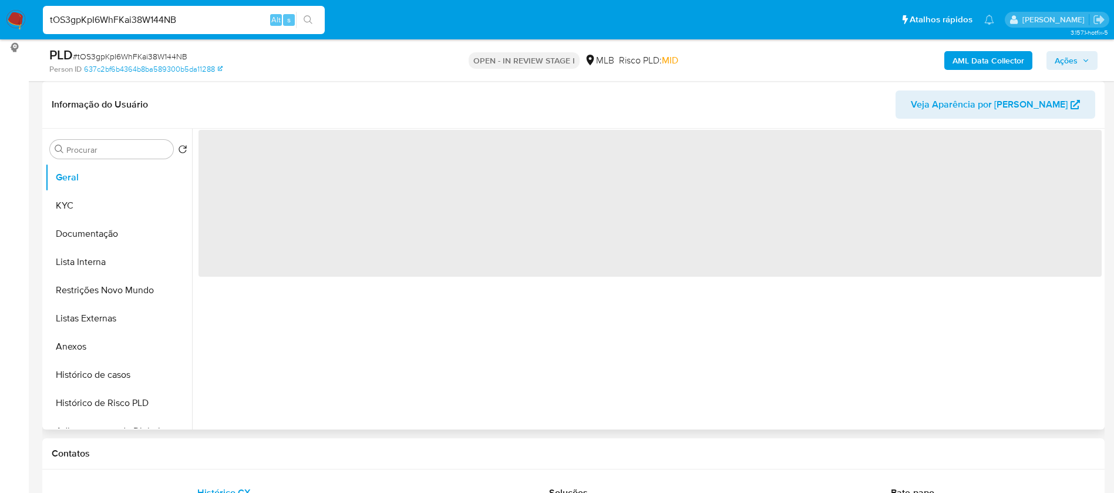
scroll to position [88, 0]
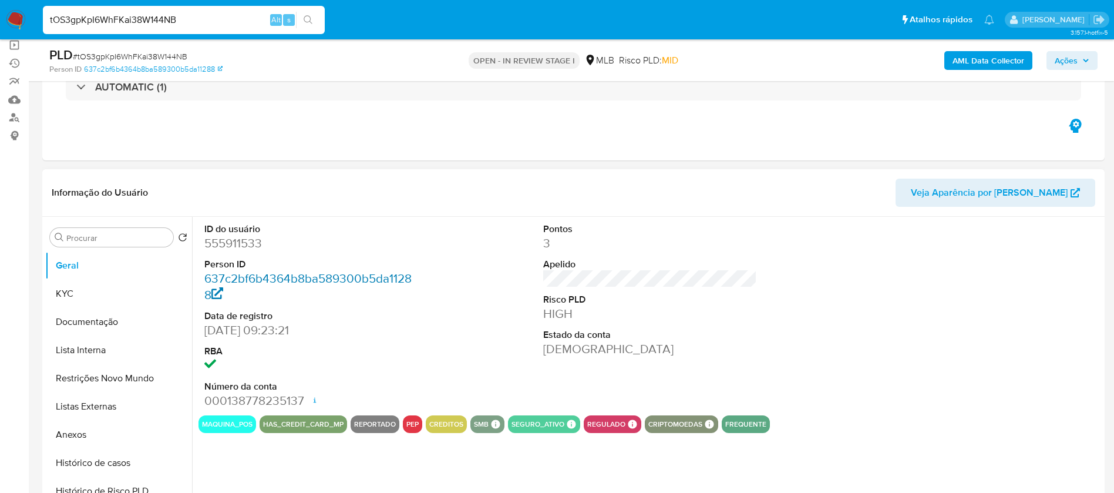
click at [374, 280] on link "637c2bf6b4364b8ba589300b5da11288" at bounding box center [307, 286] width 207 height 33
click at [196, 19] on input "tOS3gpKpI6WhFKai38W144NB" at bounding box center [184, 19] width 282 height 15
paste input "HMGErp878SadU40EE9PFVet4"
type input "HMGErp878SadU40EE9PFVet4"
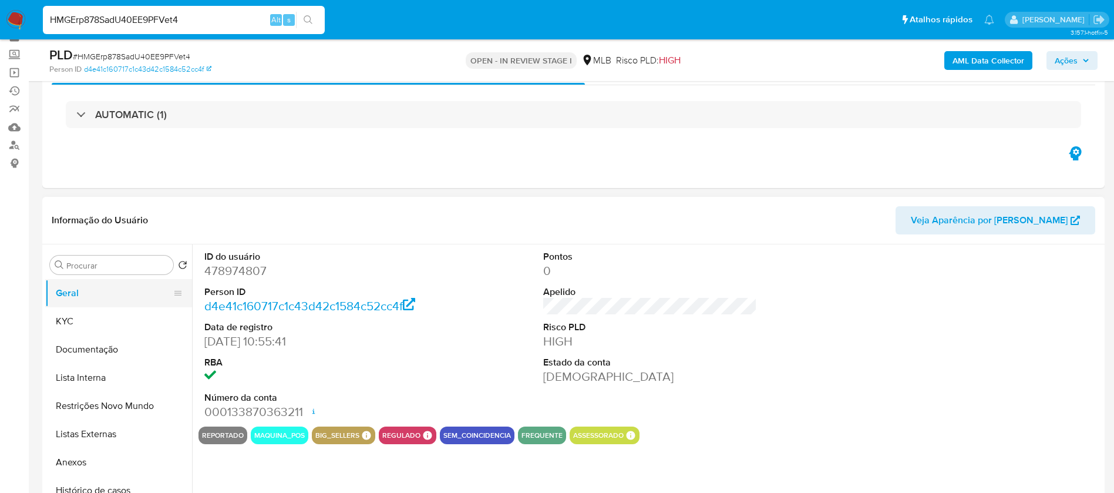
scroll to position [88, 0]
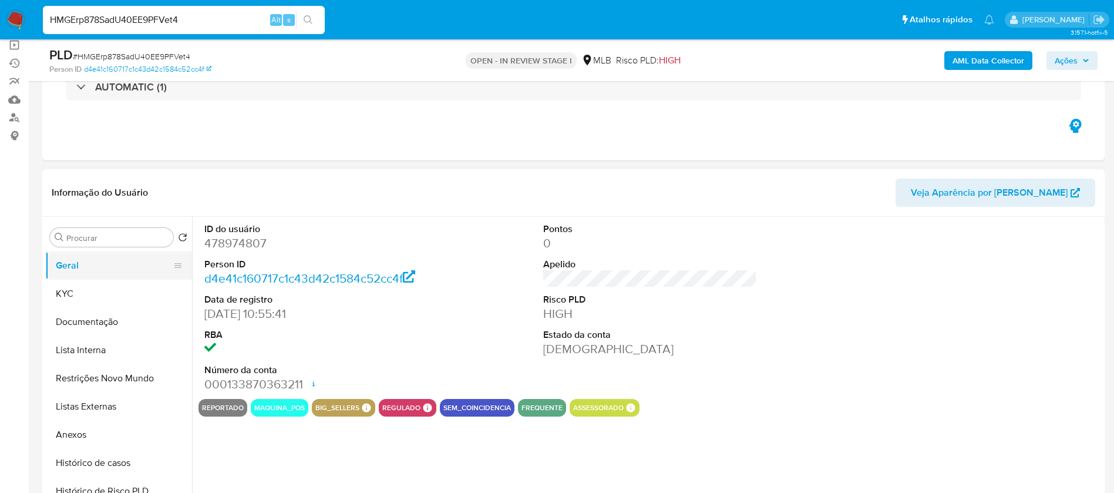
select select "10"
click at [298, 280] on link "d4e41c160717c1c43d42c1584c52cc4f" at bounding box center [309, 278] width 211 height 17
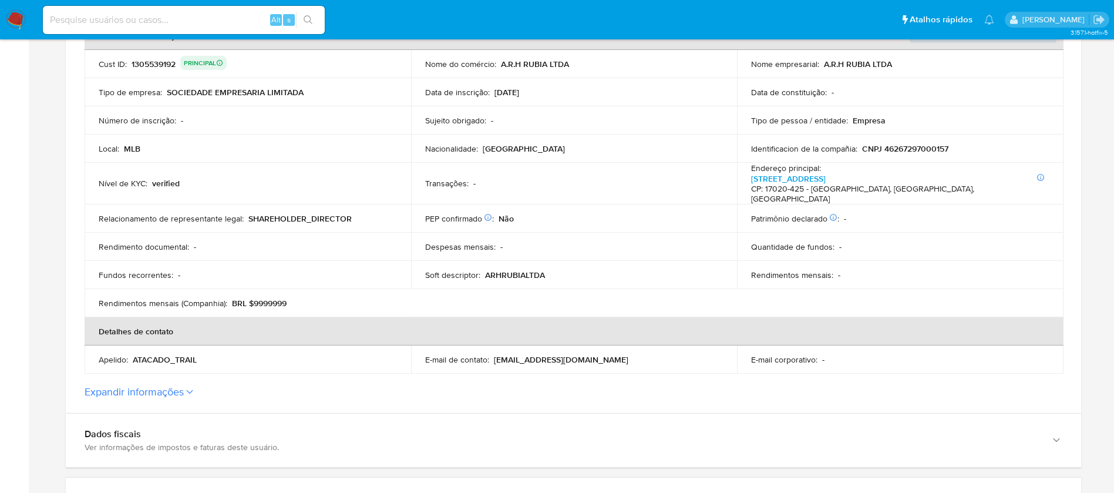
scroll to position [352, 0]
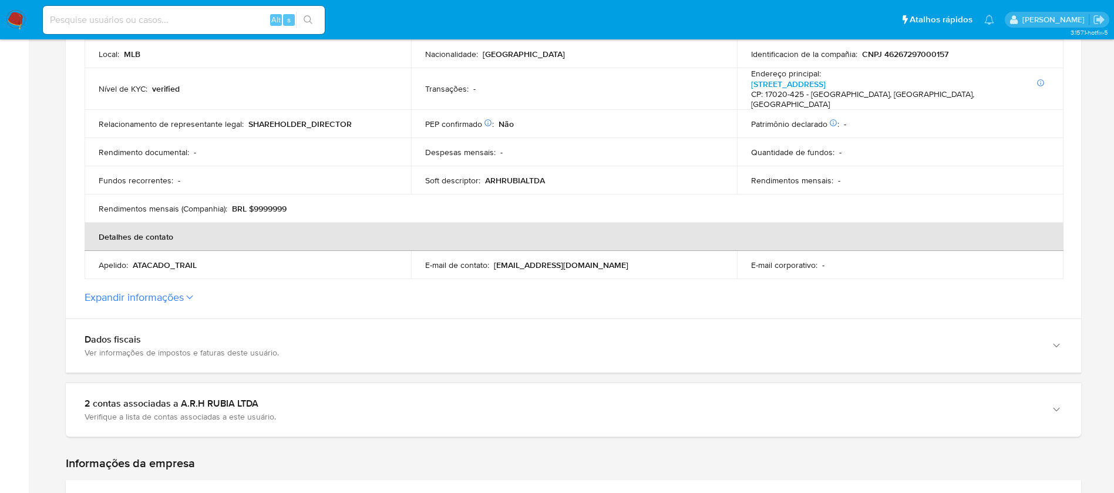
click at [190, 295] on icon at bounding box center [189, 297] width 7 height 5
click at [184, 291] on button "Expandir informações" at bounding box center [134, 297] width 99 height 13
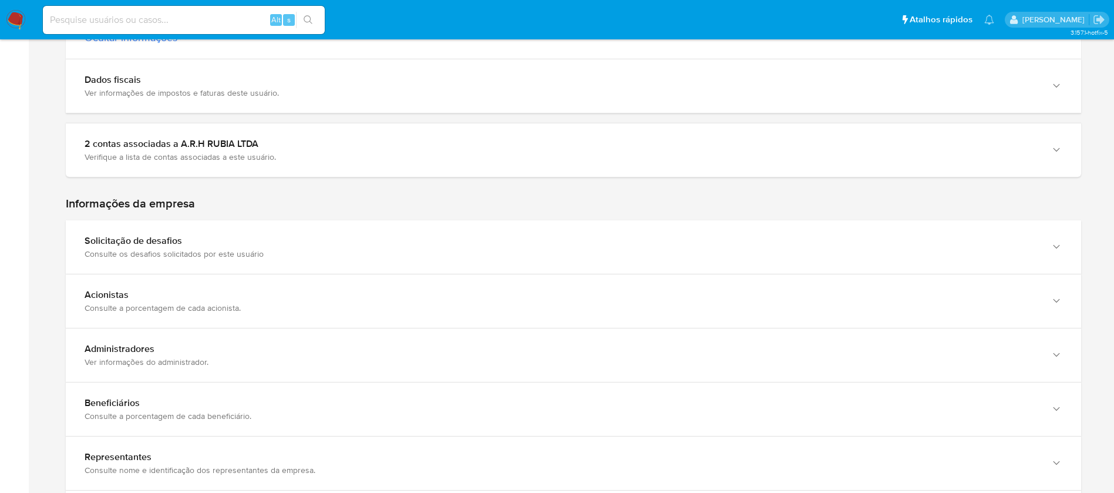
scroll to position [793, 0]
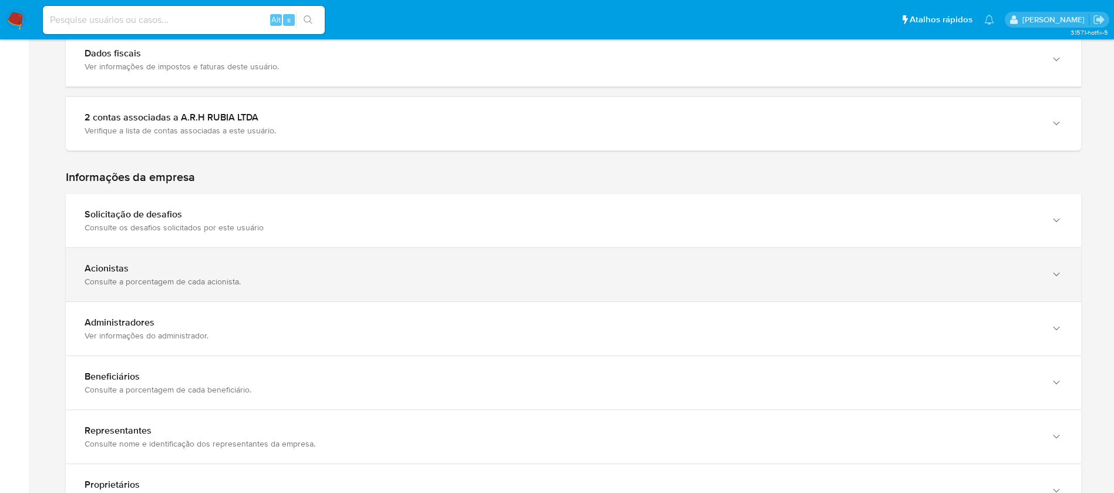
click at [318, 263] on div "Acionistas Consulte a porcentagem de cada acionista." at bounding box center [562, 275] width 954 height 24
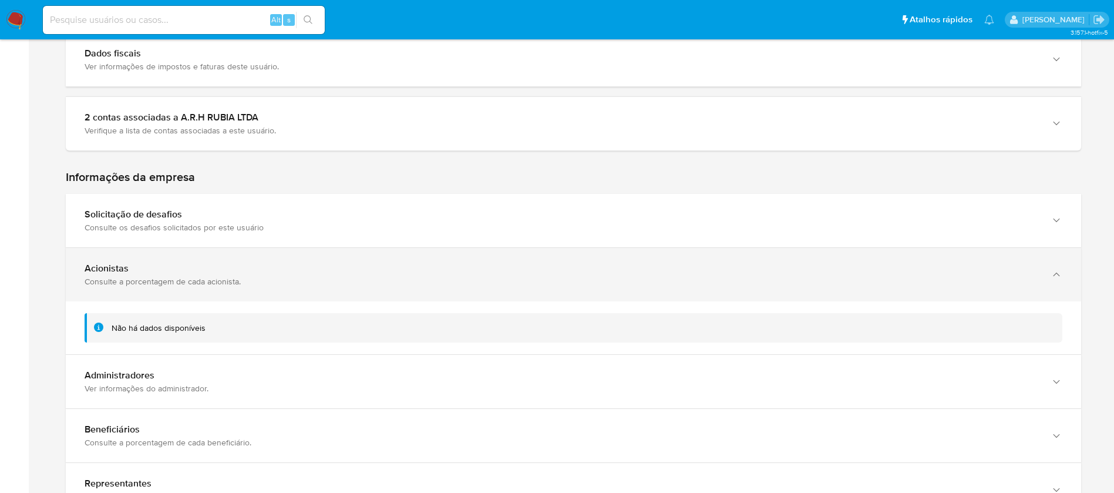
click at [318, 263] on div "Acionistas Consulte a porcentagem de cada acionista." at bounding box center [562, 275] width 954 height 24
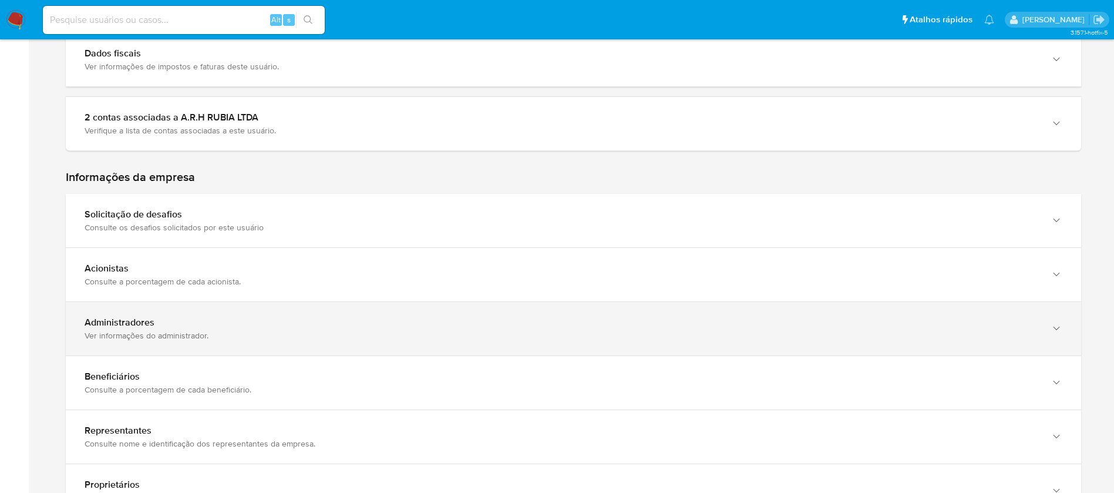
click at [281, 330] on div "Ver informações do administrador." at bounding box center [562, 335] width 954 height 11
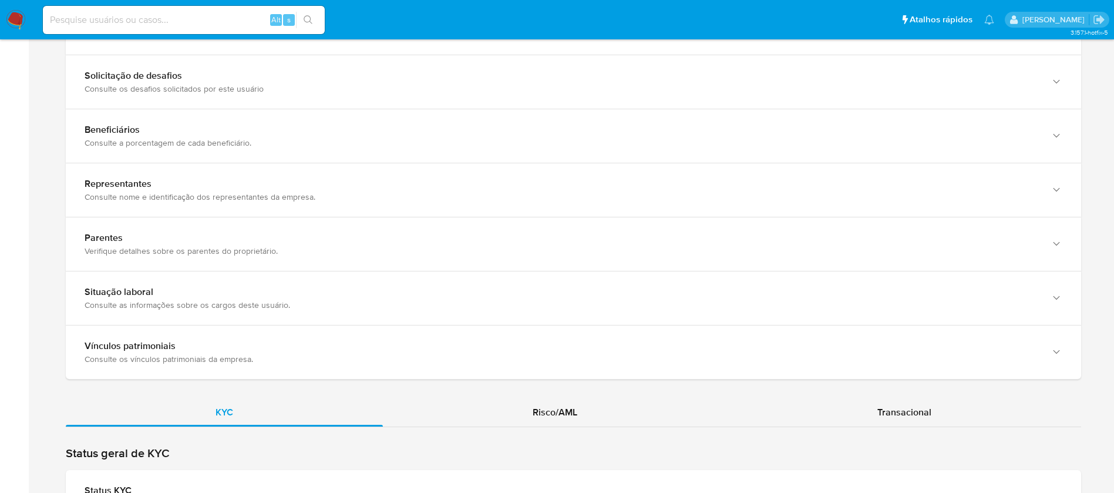
scroll to position [617, 0]
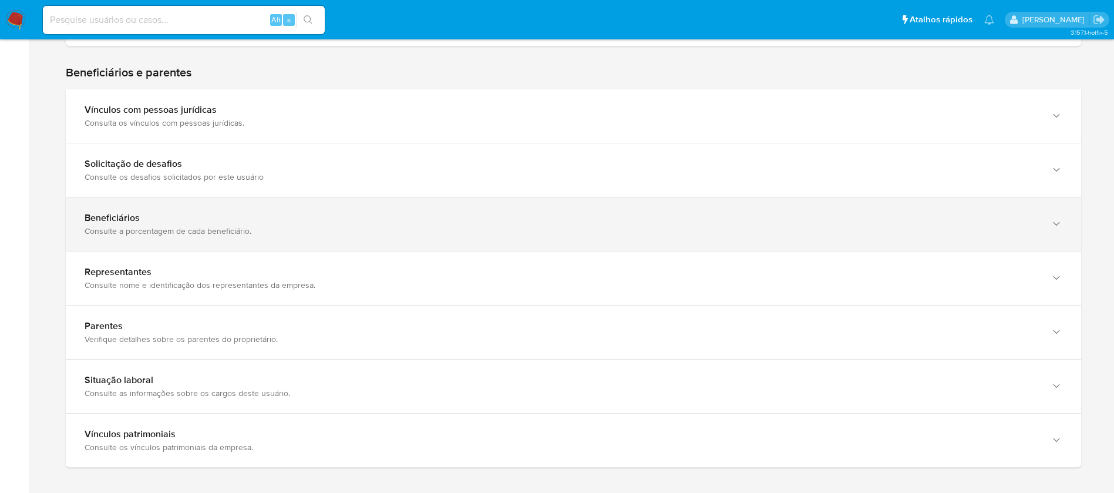
click at [244, 220] on div "Beneficiários" at bounding box center [562, 218] width 954 height 12
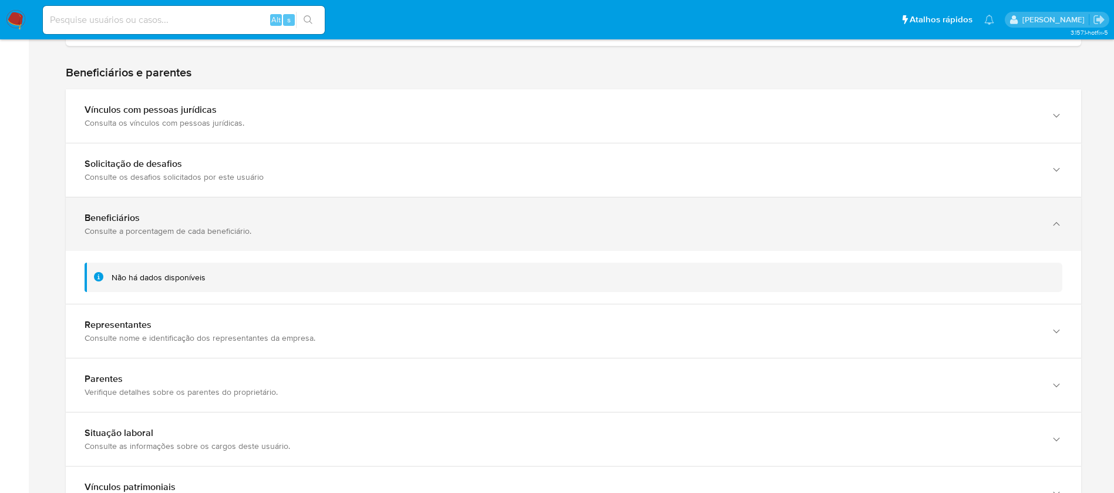
click at [244, 220] on div "Beneficiários" at bounding box center [562, 218] width 954 height 12
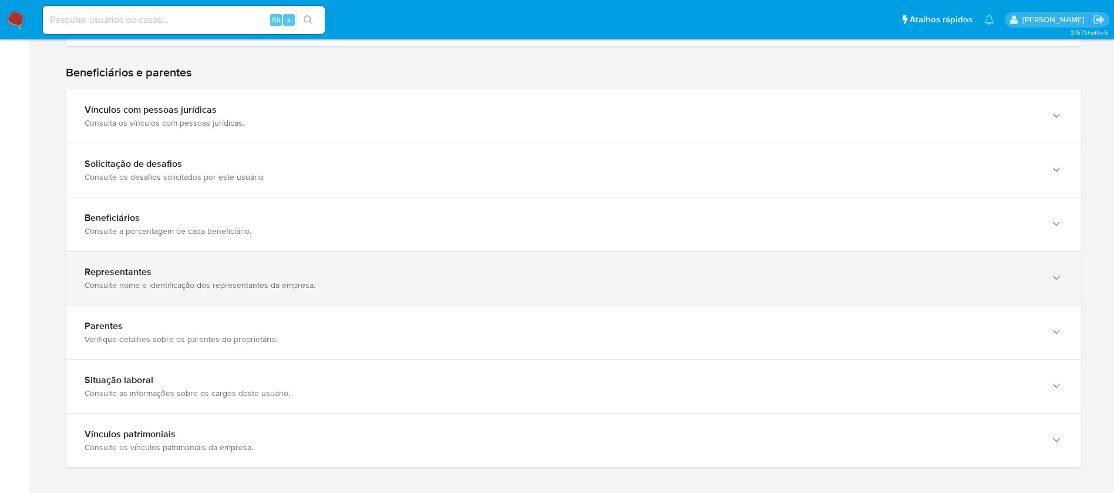
click at [234, 283] on div "Consulte nome e identificação dos representantes da empresa." at bounding box center [562, 285] width 954 height 11
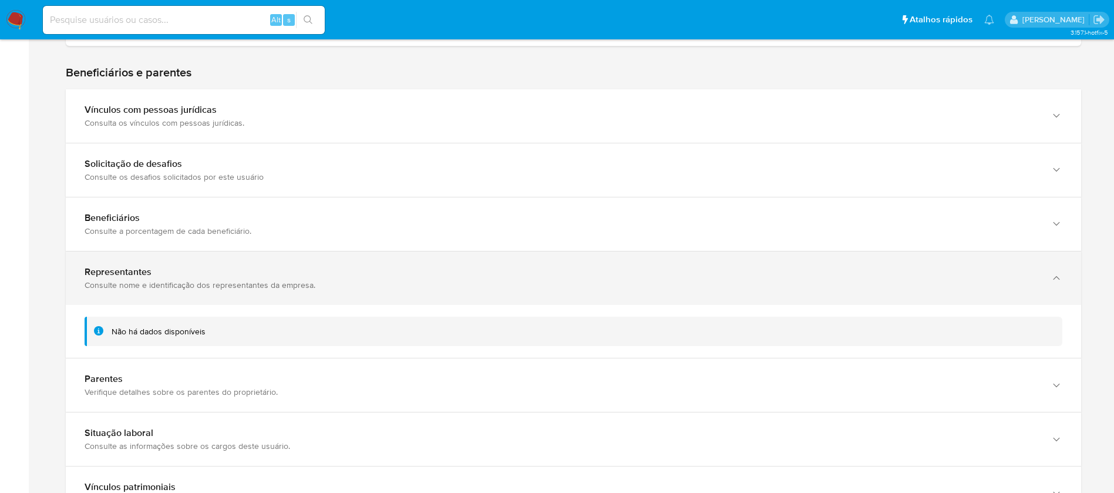
click at [234, 283] on div "Consulte nome e identificação dos representantes da empresa." at bounding box center [562, 285] width 954 height 11
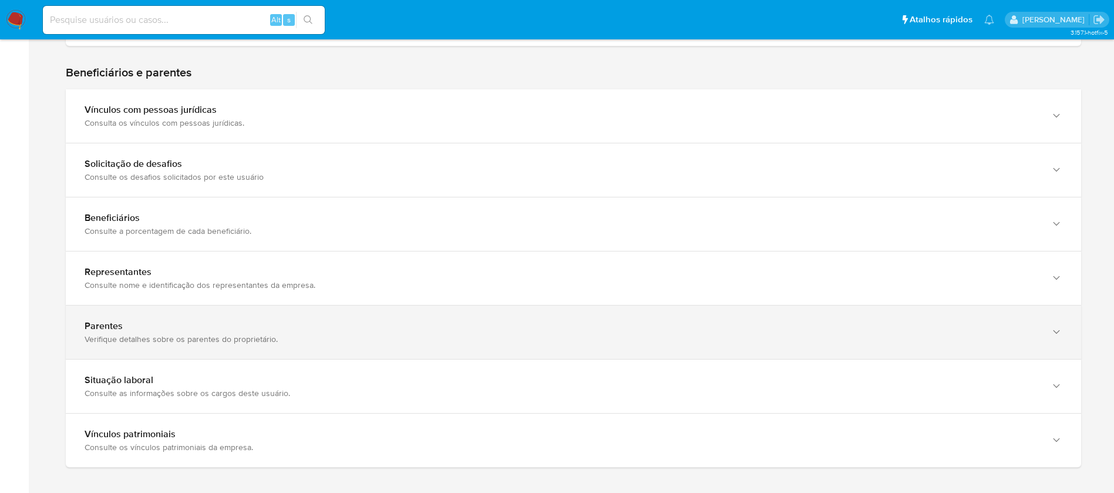
click at [230, 334] on div "Verifique detalhes sobre os parentes do proprietário." at bounding box center [562, 339] width 954 height 11
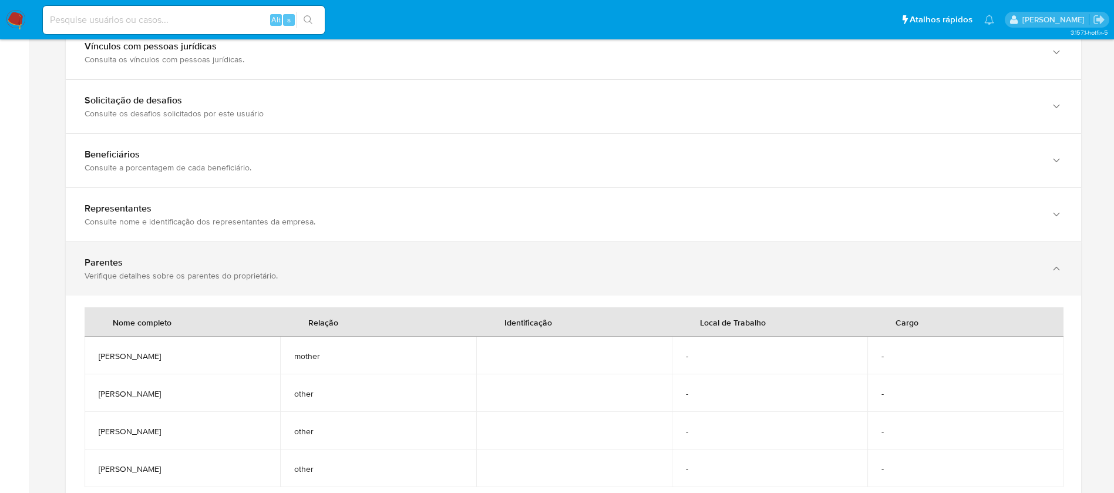
scroll to position [705, 0]
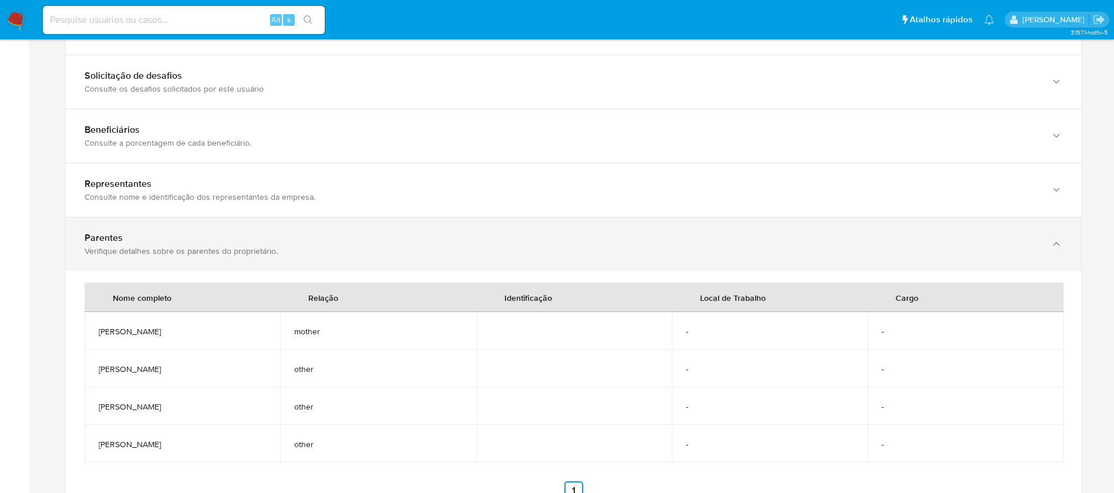
click at [233, 248] on div "Verifique detalhes sobre os parentes do proprietário." at bounding box center [562, 251] width 954 height 11
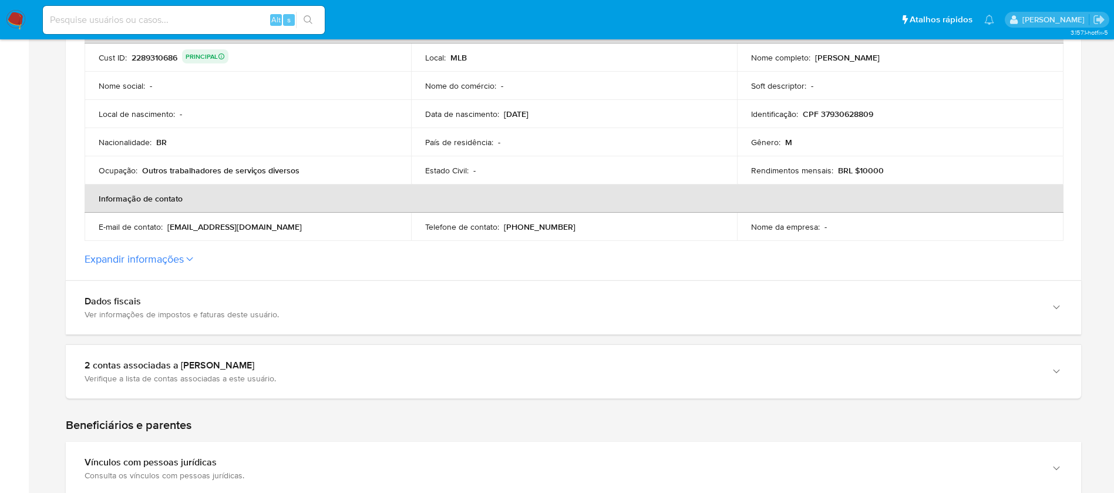
scroll to position [441, 0]
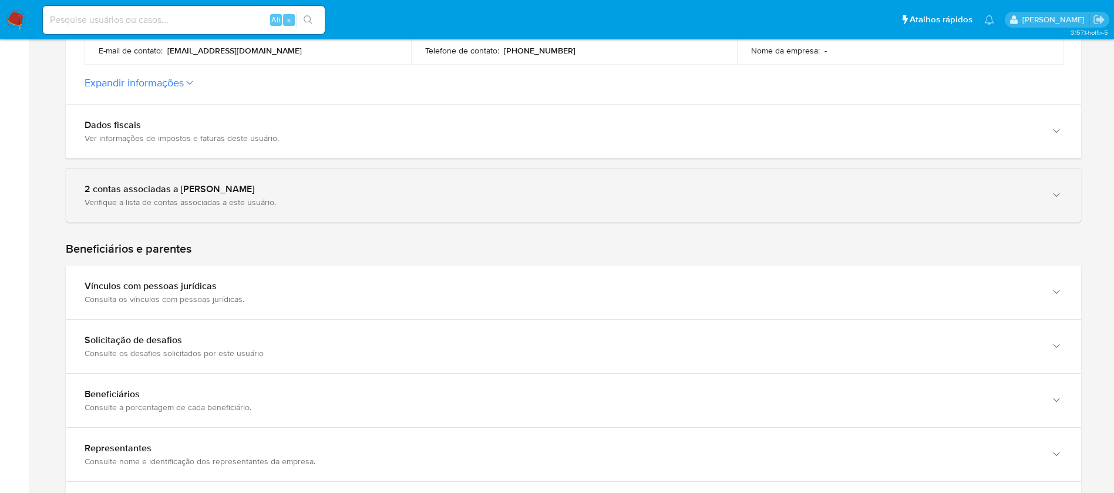
click at [260, 192] on div "2 contas associadas a Francisco de Almeida Araujo" at bounding box center [562, 189] width 954 height 12
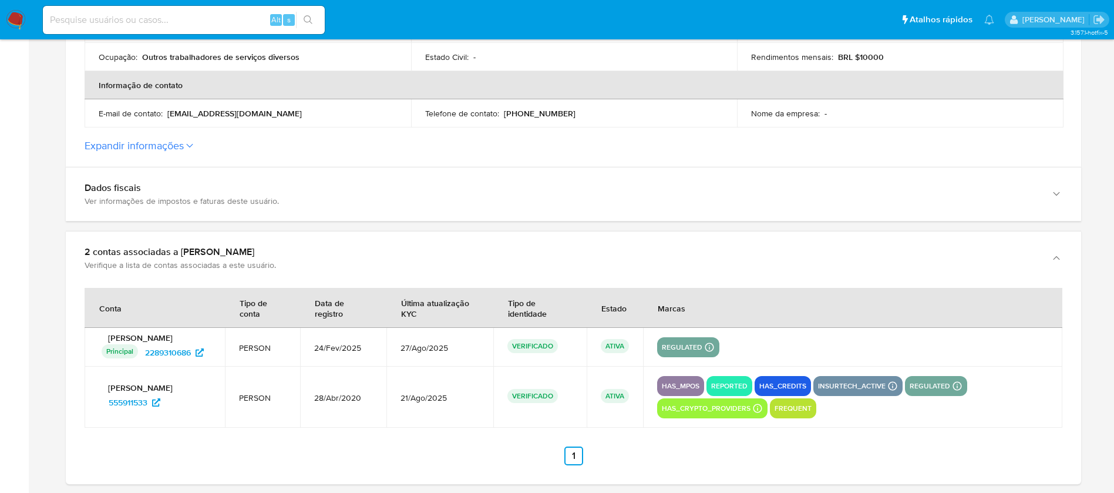
scroll to position [352, 0]
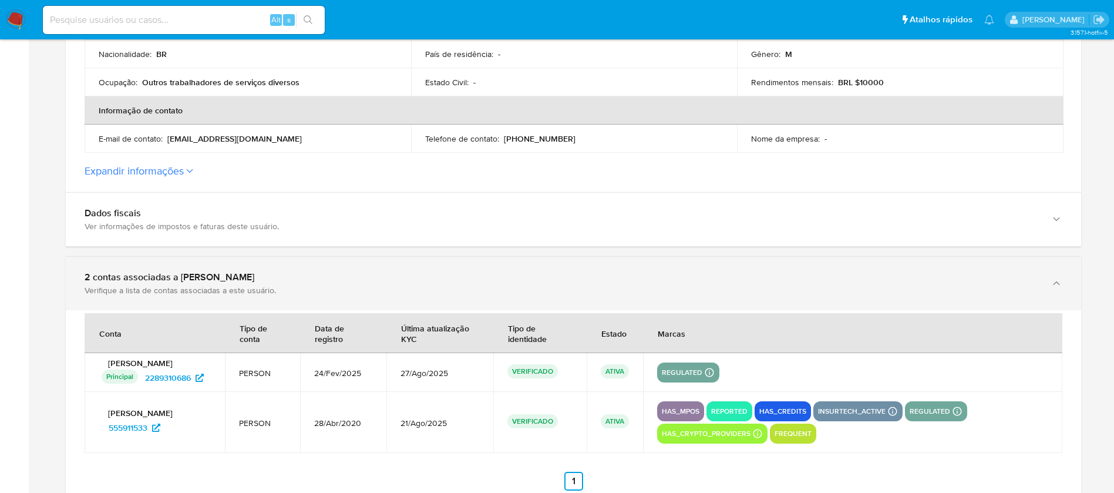
click at [178, 279] on div "2 contas associadas a Francisco de Almeida Araujo" at bounding box center [562, 277] width 954 height 12
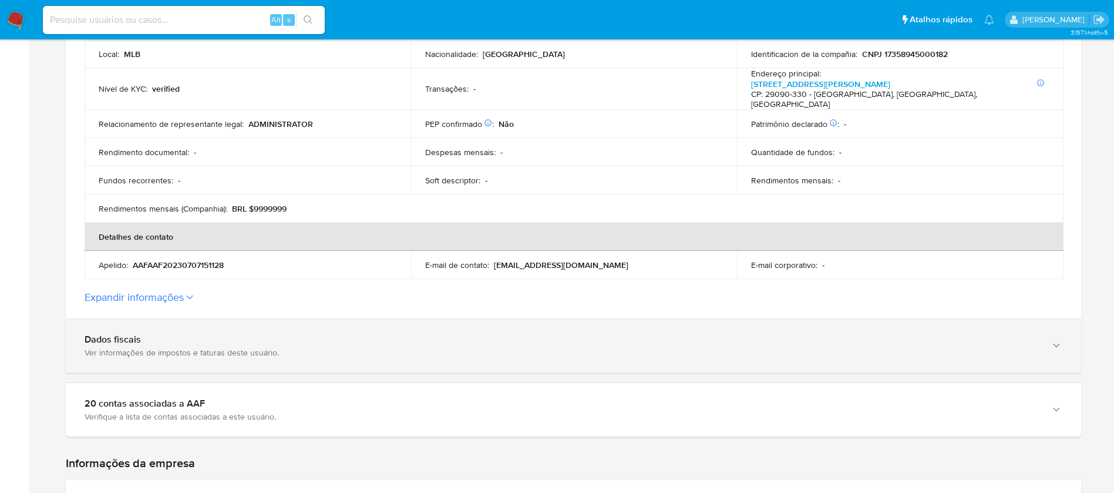
scroll to position [441, 0]
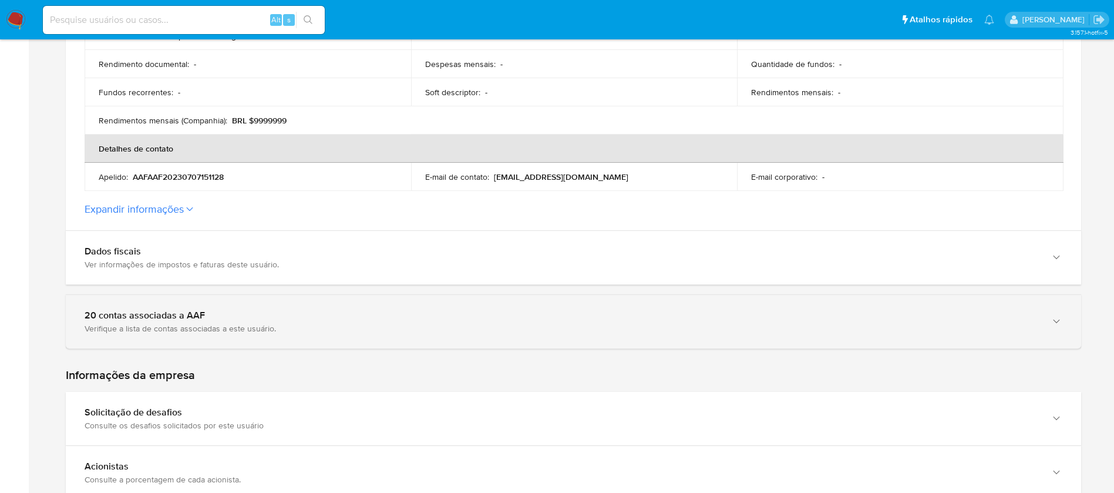
click at [191, 323] on div "Verifique a lista de contas associadas a este usuário." at bounding box center [562, 328] width 954 height 11
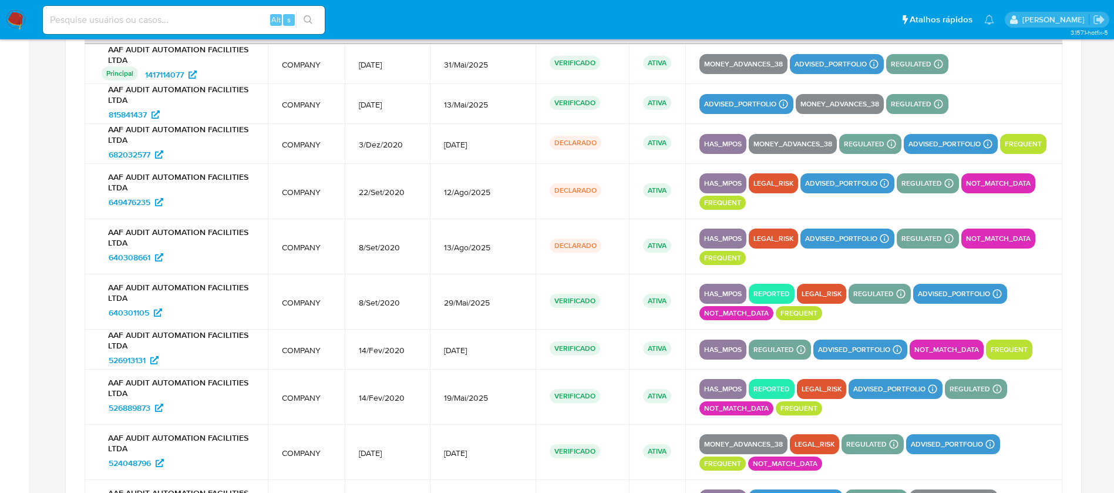
scroll to position [881, 0]
